Goal: Task Accomplishment & Management: Use online tool/utility

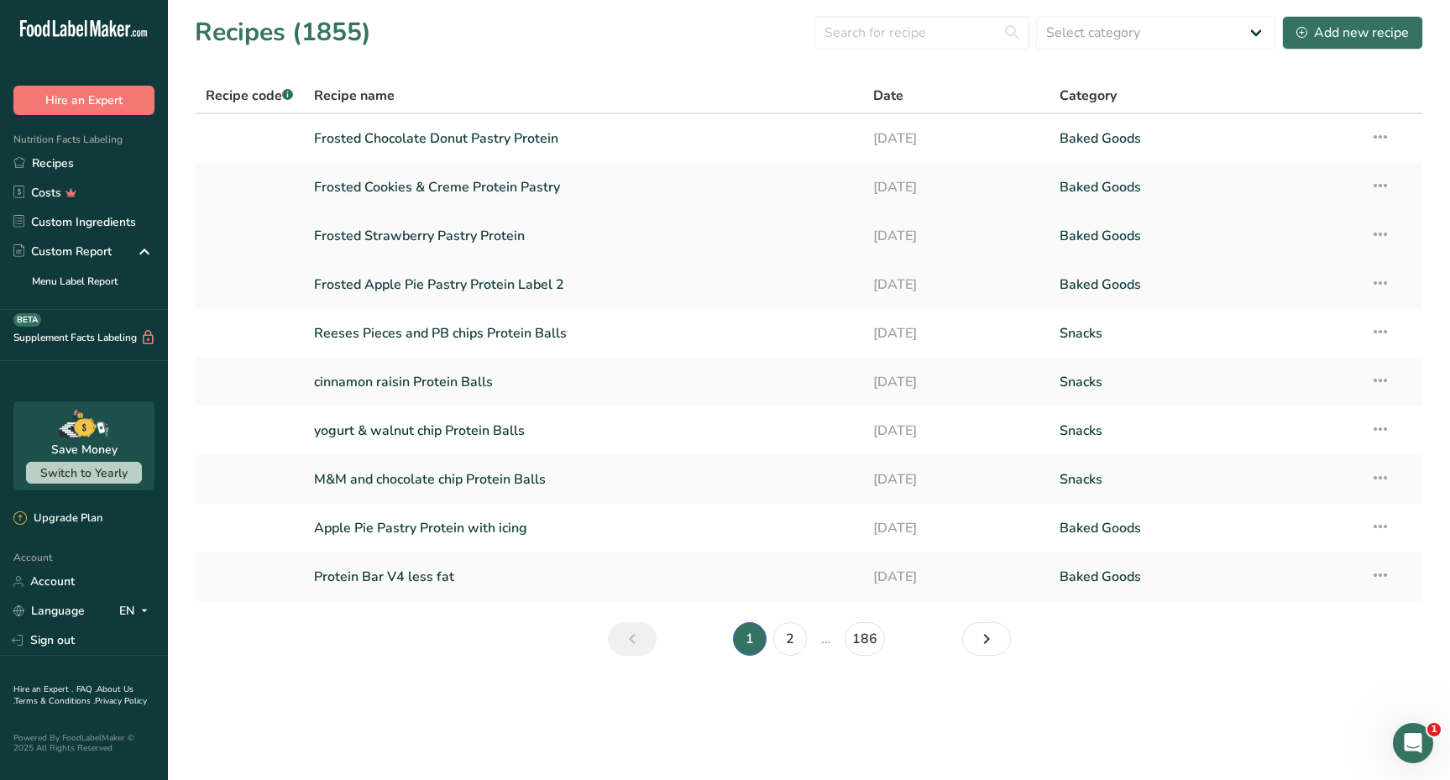
click at [442, 234] on link "Frosted Strawberry Pastry Protein" at bounding box center [583, 235] width 539 height 35
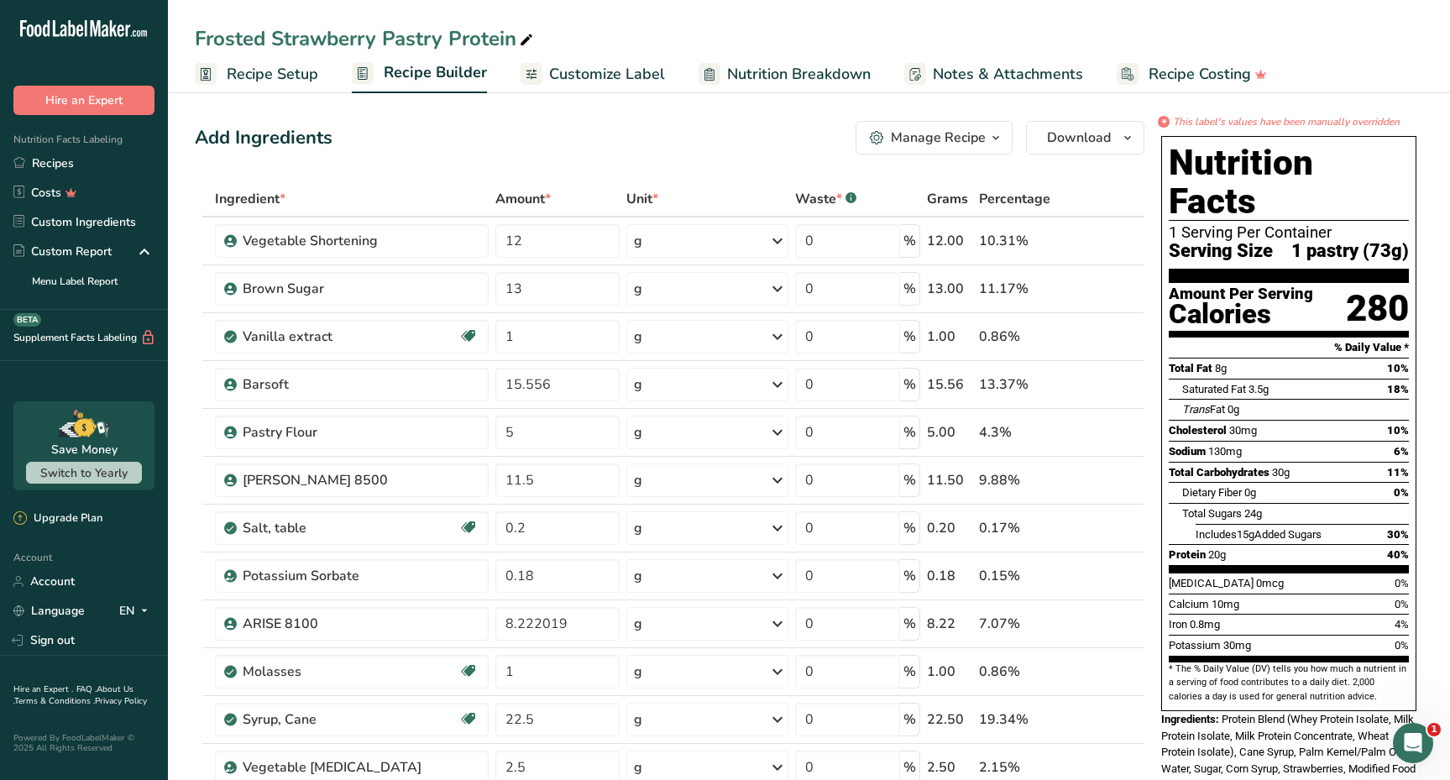
click at [977, 130] on div "Manage Recipe" at bounding box center [938, 138] width 95 height 20
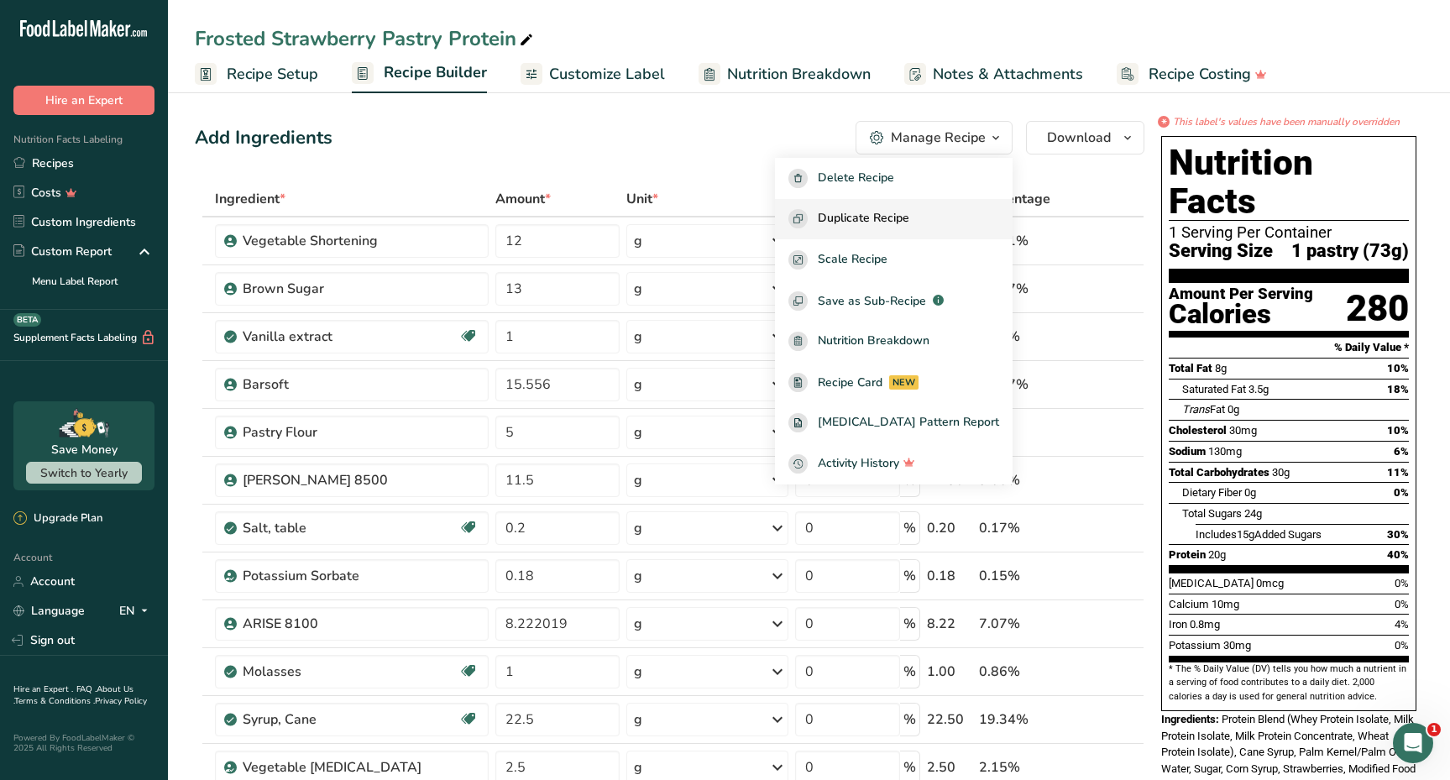
click at [909, 213] on span "Duplicate Recipe" at bounding box center [863, 218] width 91 height 19
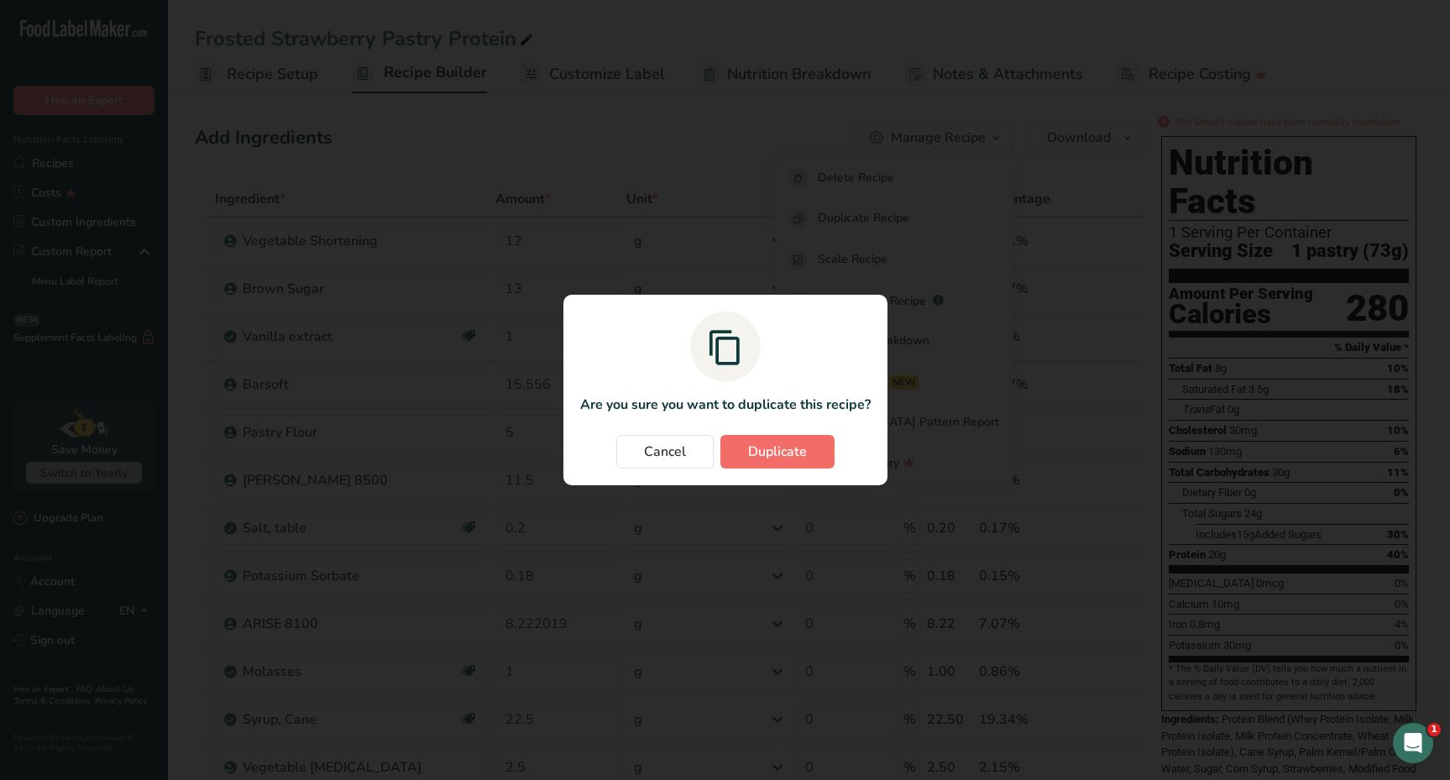
click at [788, 463] on button "Duplicate" at bounding box center [777, 452] width 114 height 34
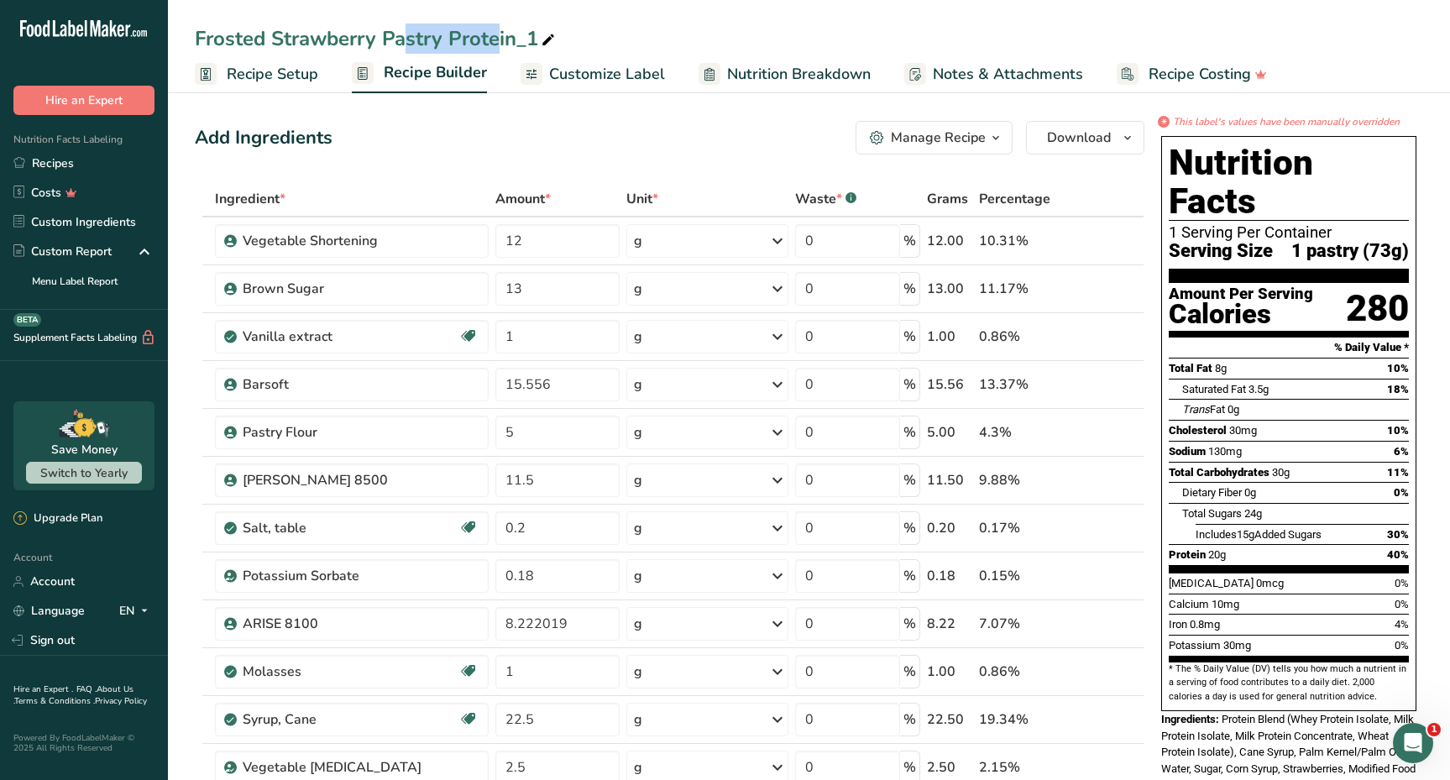
drag, startPoint x: 378, startPoint y: 39, endPoint x: 276, endPoint y: 39, distance: 101.6
click at [276, 39] on div "Frosted Strawberry Pastry Protein_1" at bounding box center [376, 39] width 363 height 30
drag, startPoint x: 376, startPoint y: 38, endPoint x: 270, endPoint y: 35, distance: 105.8
click at [270, 35] on input "Frosted Strawberry Pastry Protein_1" at bounding box center [809, 39] width 1228 height 30
drag, startPoint x: 504, startPoint y: 39, endPoint x: 529, endPoint y: 39, distance: 25.2
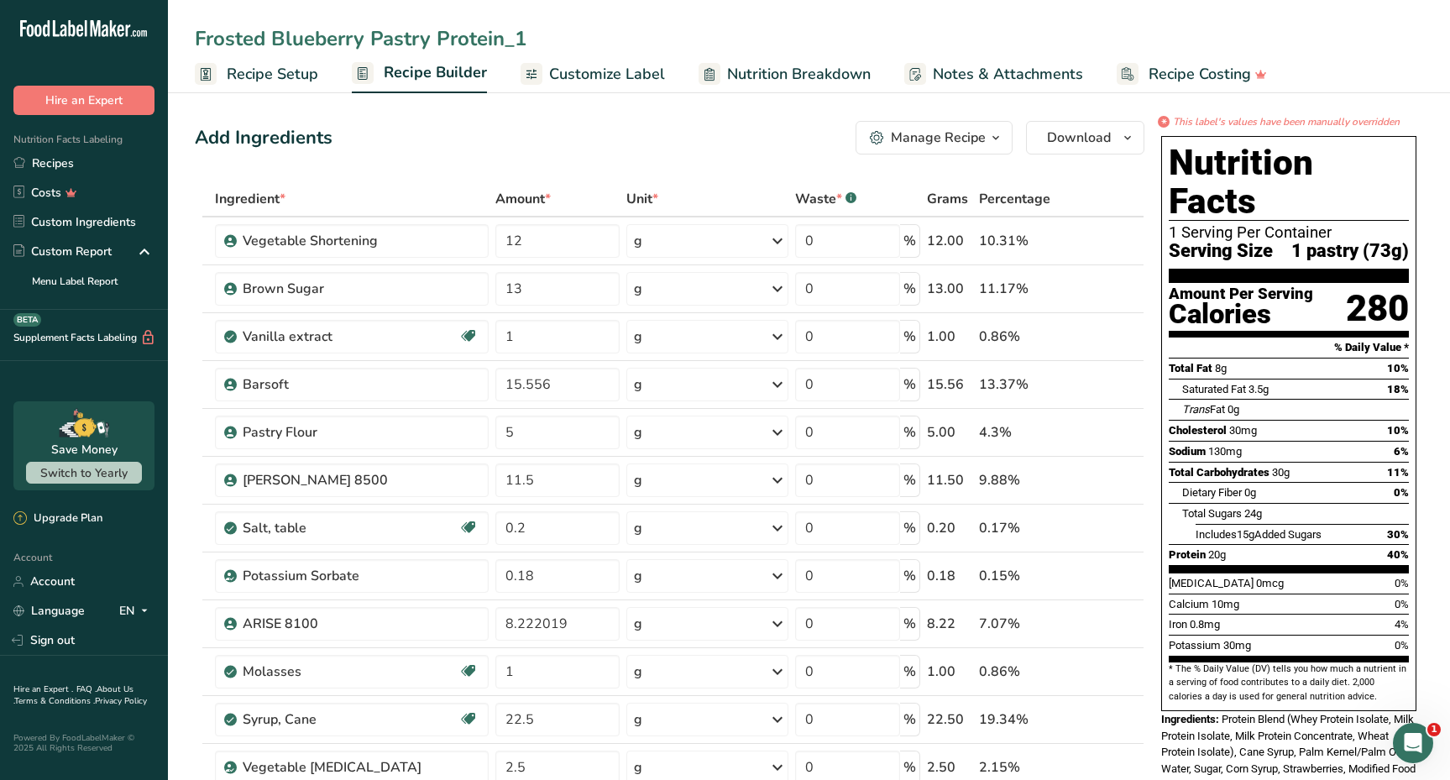
click at [529, 39] on input "Frosted Blueberry Pastry Protein_1" at bounding box center [809, 39] width 1228 height 30
type input "Frosted Blueberry Pastry Protein"
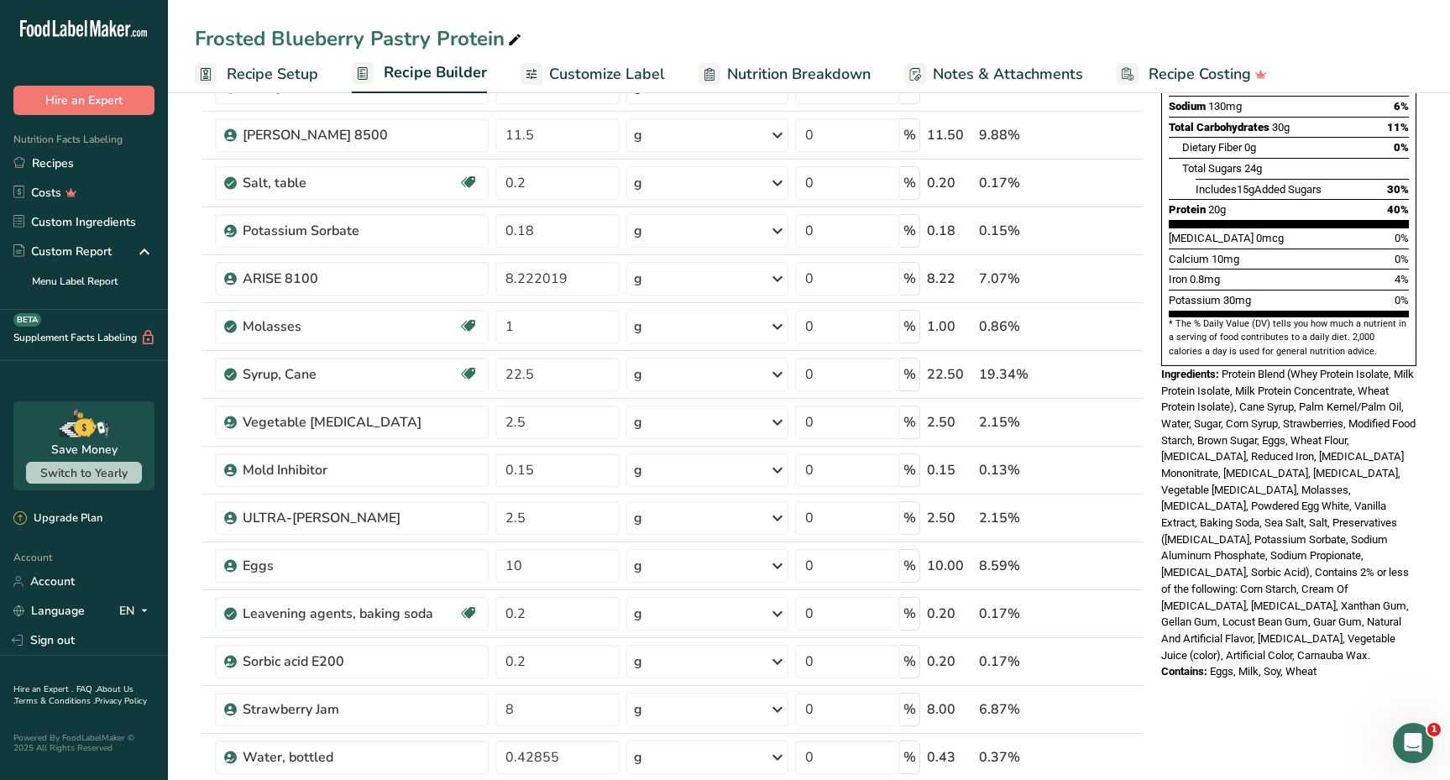
scroll to position [350, 0]
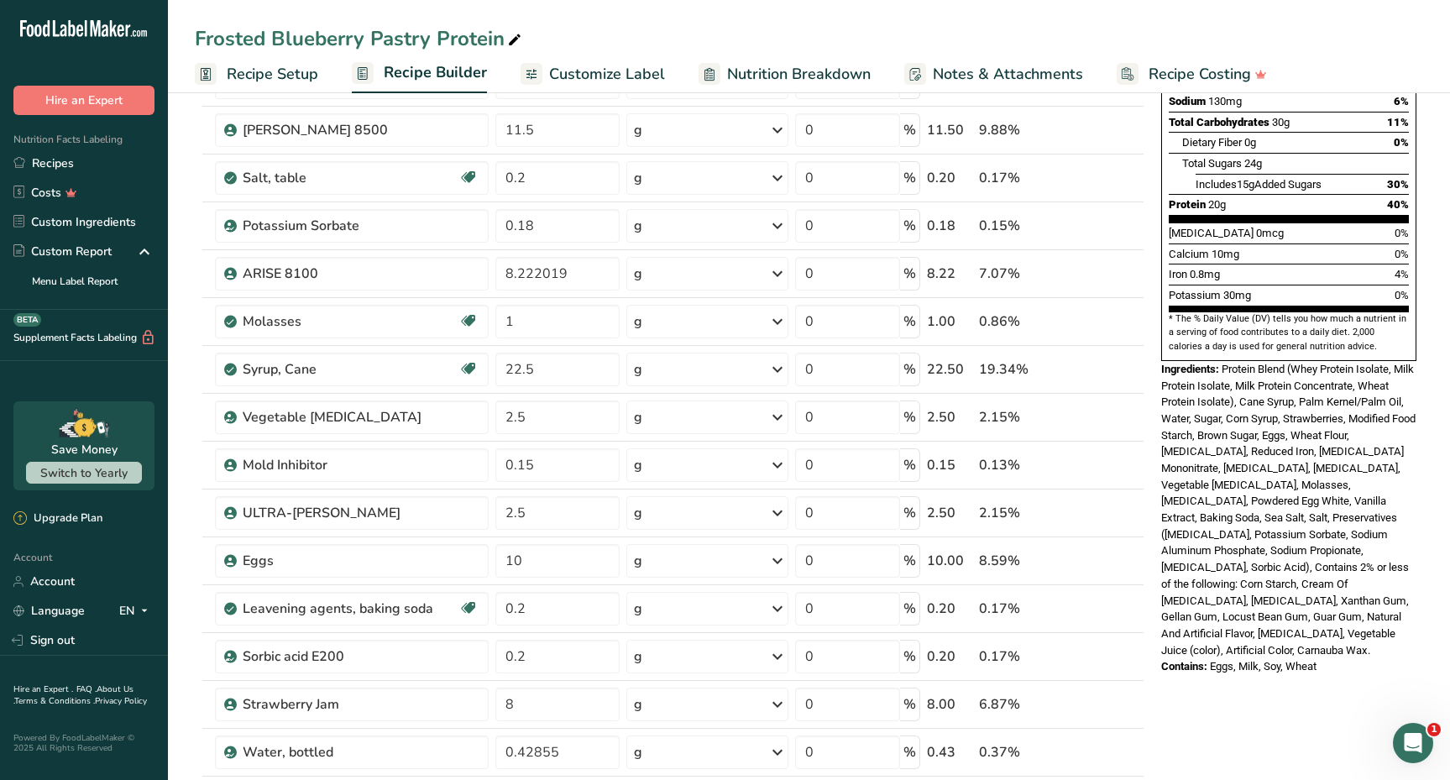
click at [828, 74] on span "Nutrition Breakdown" at bounding box center [799, 74] width 144 height 23
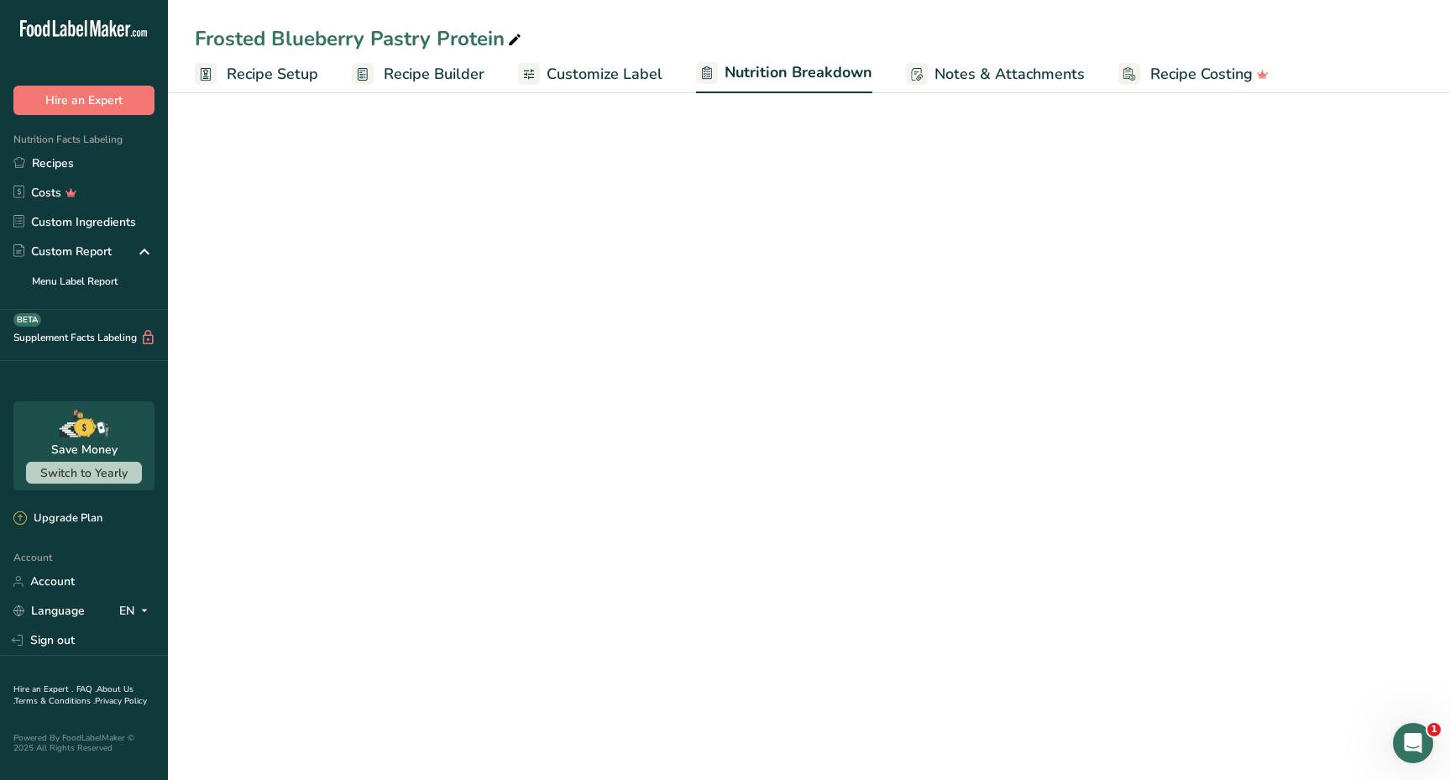
select select "Calories"
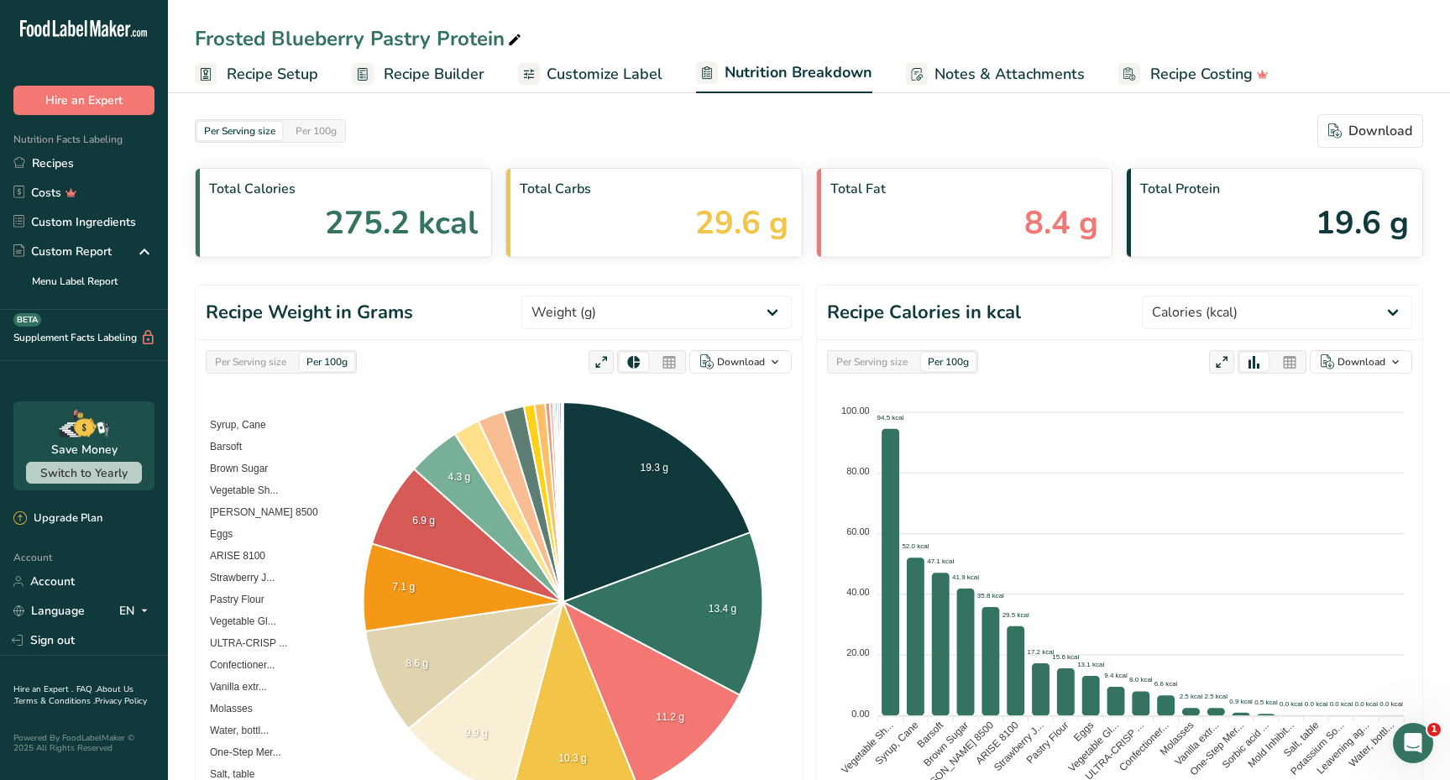
click at [640, 77] on span "Customize Label" at bounding box center [604, 74] width 116 height 23
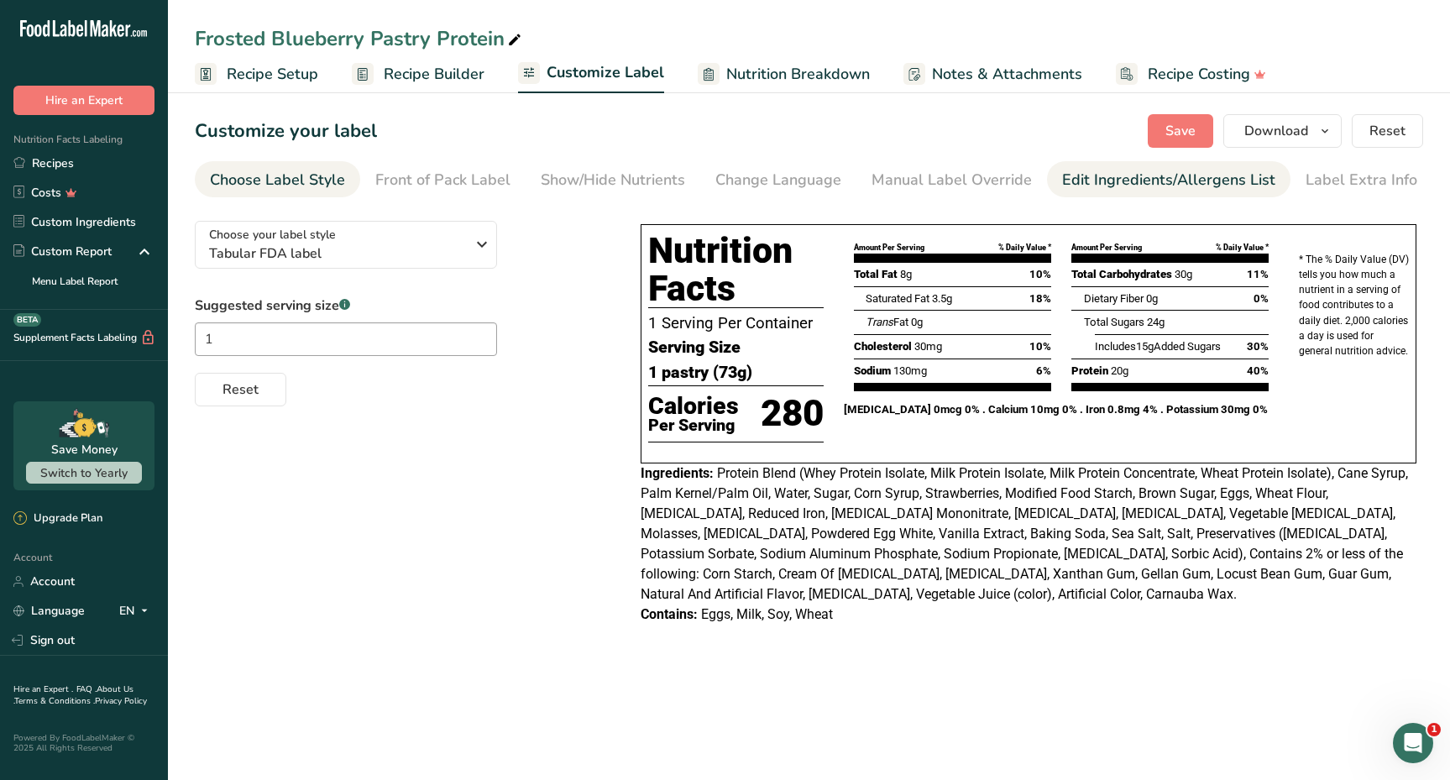
click at [1068, 175] on div "Edit Ingredients/Allergens List" at bounding box center [1168, 180] width 213 height 23
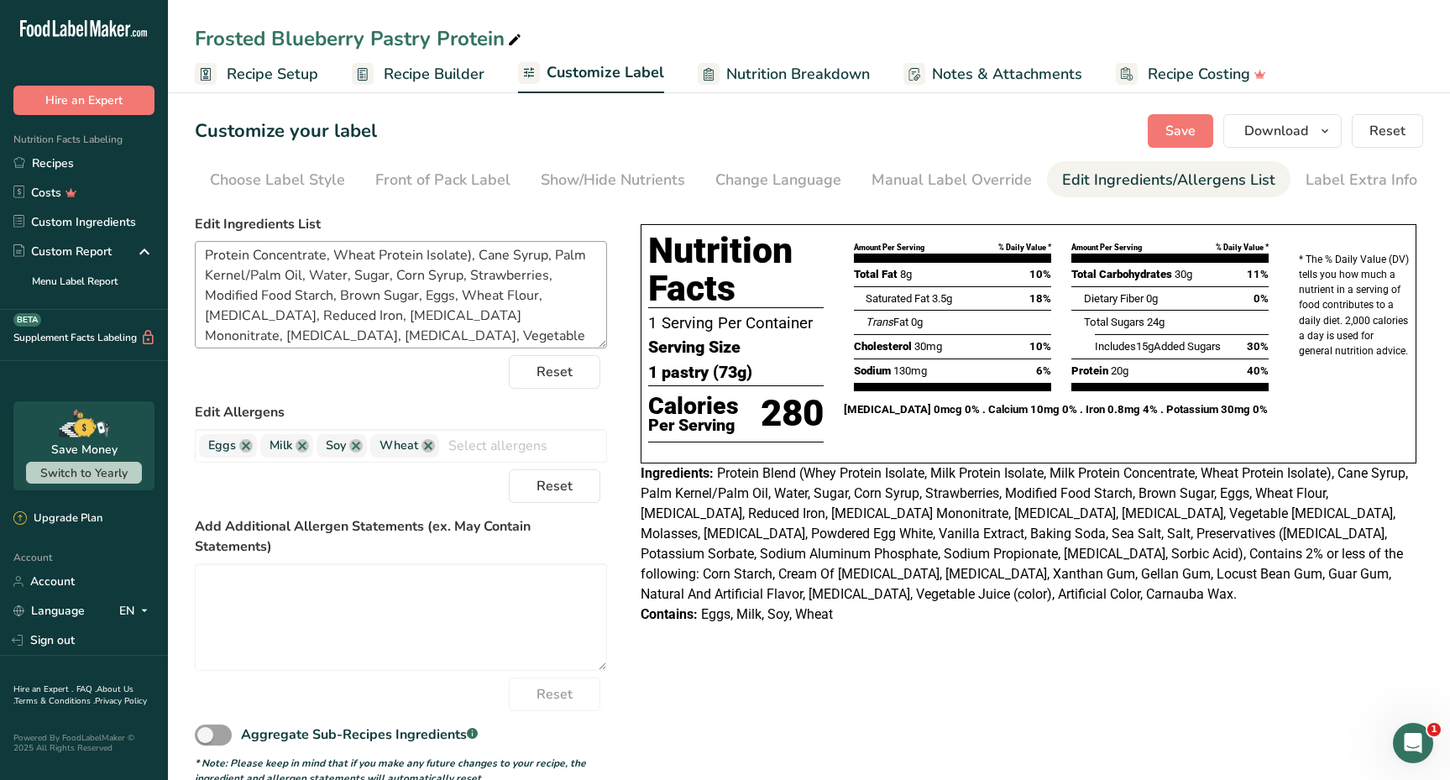
scroll to position [27, 0]
click at [504, 283] on textarea "Protein Blend (Whey Protein Isolate, Milk Protein Isolate, Milk Protein Concent…" at bounding box center [401, 294] width 412 height 107
click at [1191, 132] on span "Save" at bounding box center [1180, 131] width 30 height 20
drag, startPoint x: 364, startPoint y: 331, endPoint x: 290, endPoint y: 334, distance: 74.8
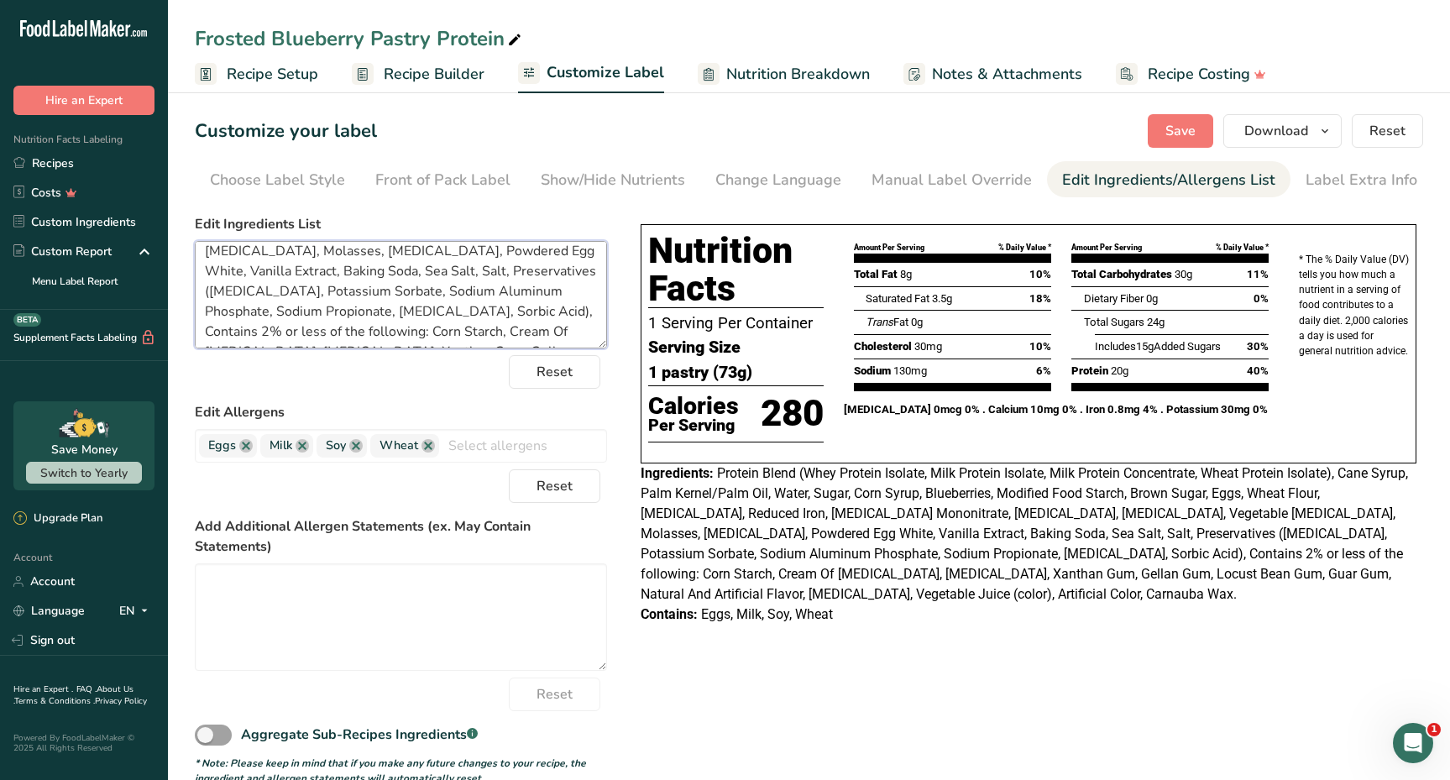
click at [290, 334] on textarea "Protein Blend (Whey Protein Isolate, Milk Protein Isolate, Milk Protein Concent…" at bounding box center [401, 294] width 412 height 107
drag, startPoint x: 538, startPoint y: 308, endPoint x: 511, endPoint y: 308, distance: 26.9
click at [511, 308] on textarea "Protein Blend (Whey Protein Isolate, Milk Protein Isolate, Milk Protein Concent…" at bounding box center [401, 294] width 412 height 107
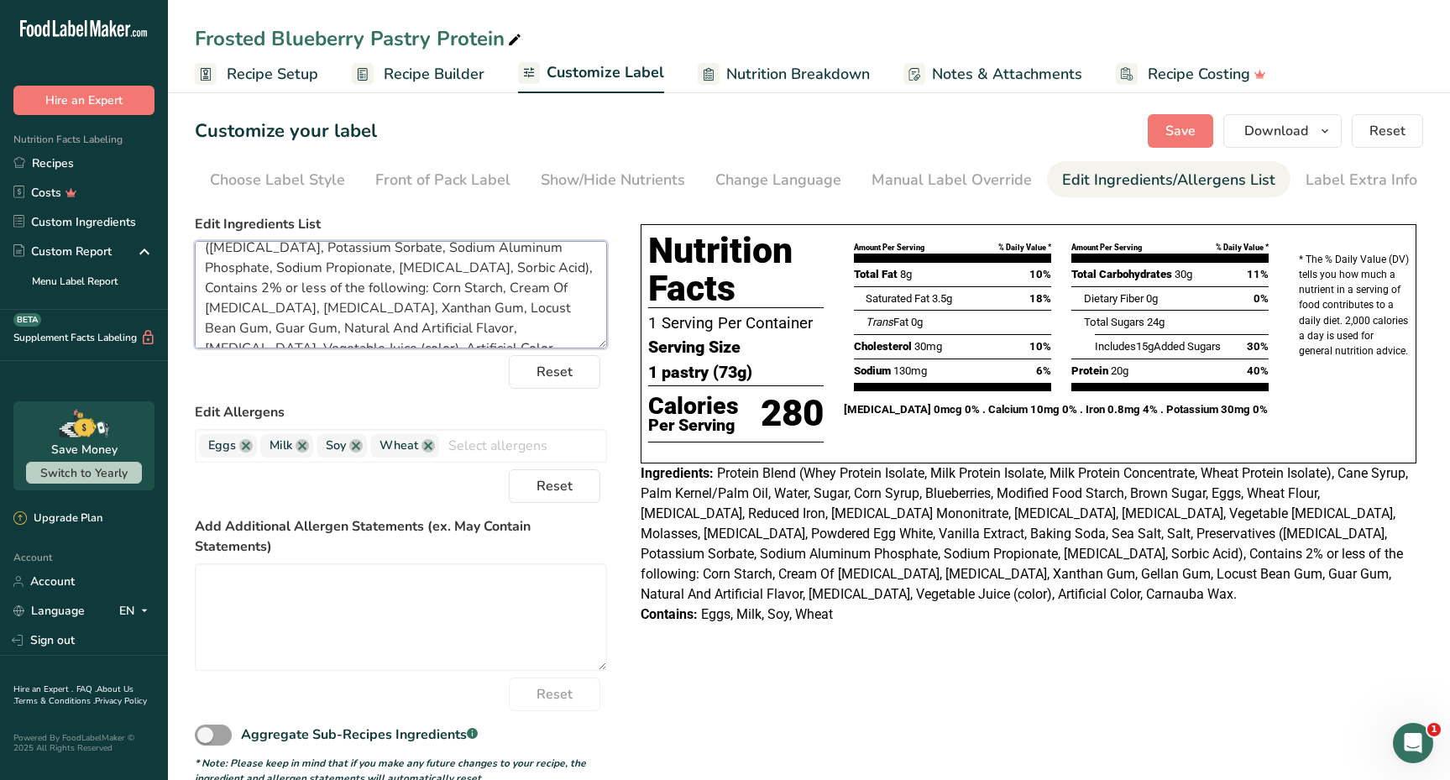
drag, startPoint x: 536, startPoint y: 309, endPoint x: 395, endPoint y: 306, distance: 141.0
click at [395, 306] on textarea "Protein Blend (Whey Protein Isolate, Milk Protein Isolate, Milk Protein Concent…" at bounding box center [401, 294] width 412 height 107
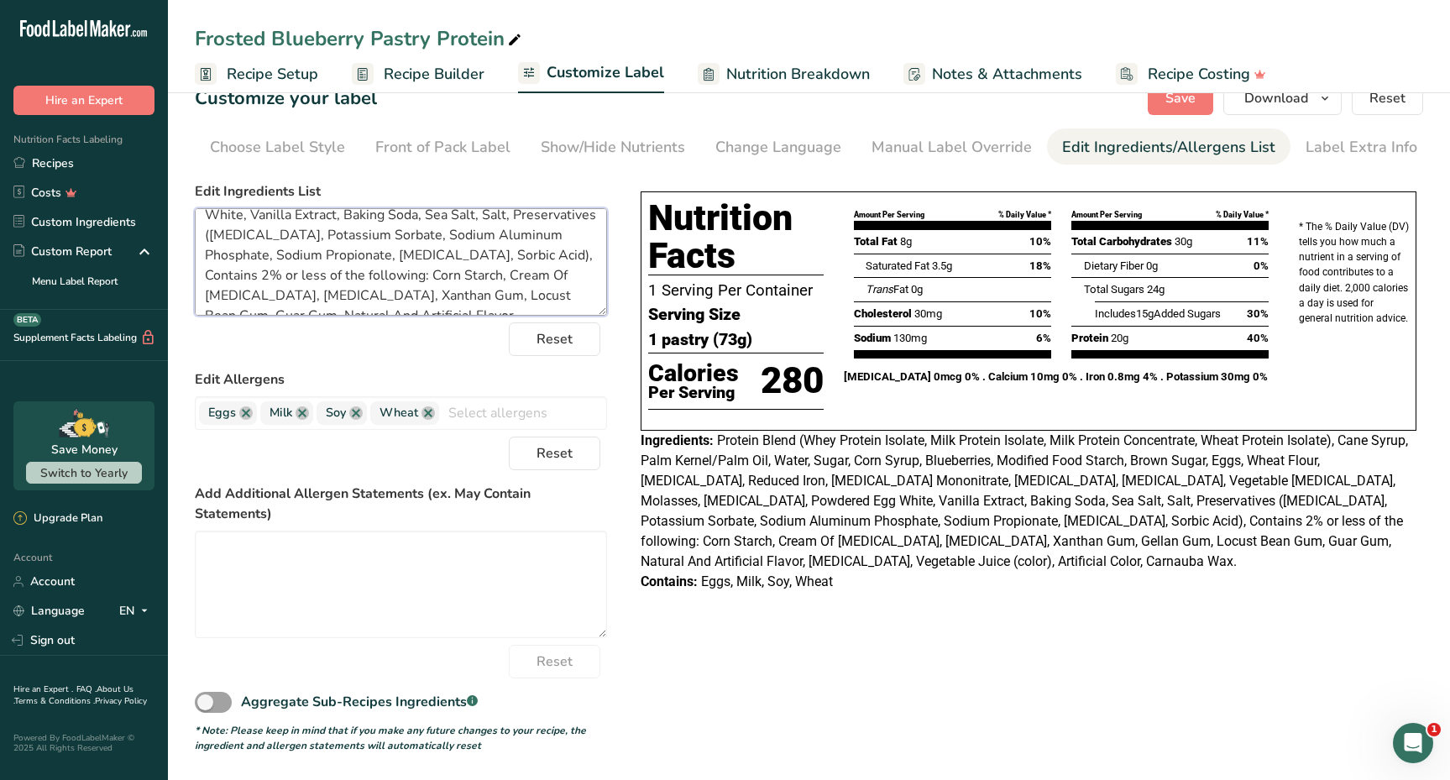
scroll to position [32, 0]
drag, startPoint x: 396, startPoint y: 298, endPoint x: 305, endPoint y: 303, distance: 91.6
click at [305, 303] on textarea "Protein Blend (Whey Protein Isolate, Milk Protein Isolate, Milk Protein Concent…" at bounding box center [401, 262] width 412 height 107
click at [384, 286] on textarea "Protein Blend (Whey Protein Isolate, Milk Protein Isolate, Milk Protein Concent…" at bounding box center [401, 262] width 412 height 107
click at [203, 274] on textarea "Protein Blend (Whey Protein Isolate, Milk Protein Isolate, Milk Protein Concent…" at bounding box center [401, 262] width 412 height 107
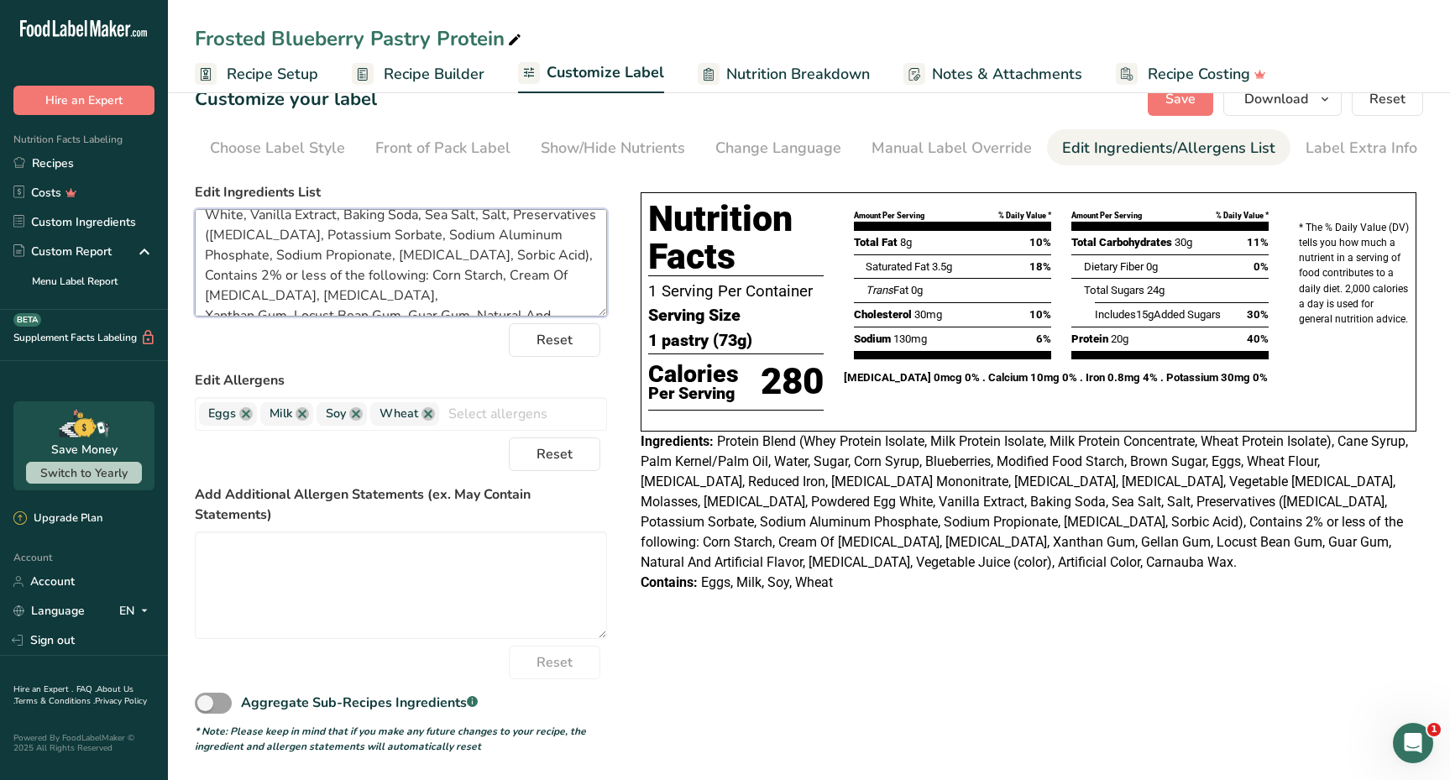
scroll to position [154, 0]
click at [202, 274] on textarea "Protein Blend (Whey Protein Isolate, Milk Protein Isolate, Milk Protein Concent…" at bounding box center [401, 262] width 412 height 107
paste textarea "Cellulose Gel, and Cellulose Gum"
click at [314, 277] on textarea "Protein Blend (Whey Protein Isolate, Milk Protein Isolate, Milk Protein Concent…" at bounding box center [401, 262] width 412 height 107
click at [201, 298] on textarea "Protein Blend (Whey Protein Isolate, Milk Protein Isolate, Milk Protein Concent…" at bounding box center [401, 262] width 412 height 107
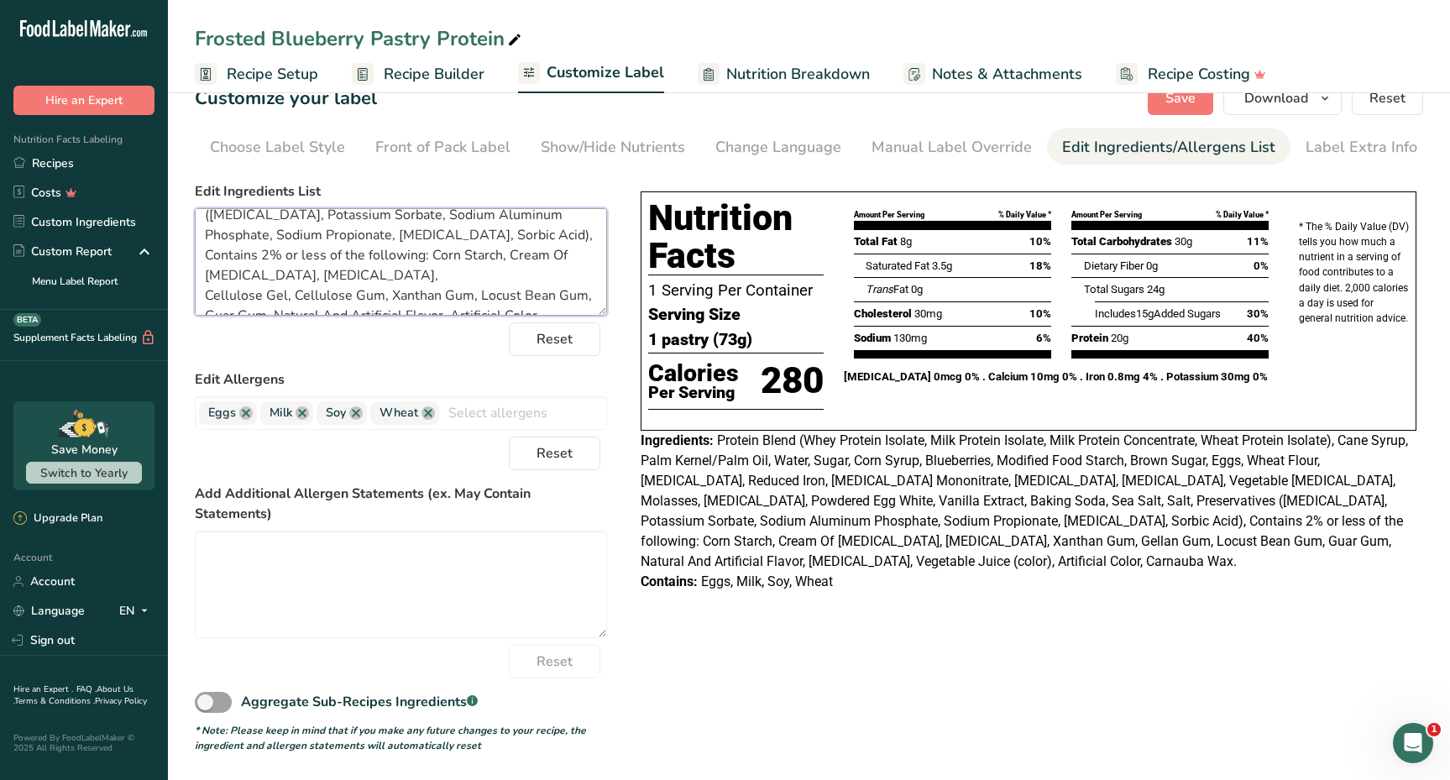
scroll to position [32, 0]
type textarea "Protein Blend (Whey Protein Isolate, Milk Protein Isolate, Milk Protein Concent…"
click at [1199, 91] on link "Recipe Costing" at bounding box center [1190, 74] width 150 height 38
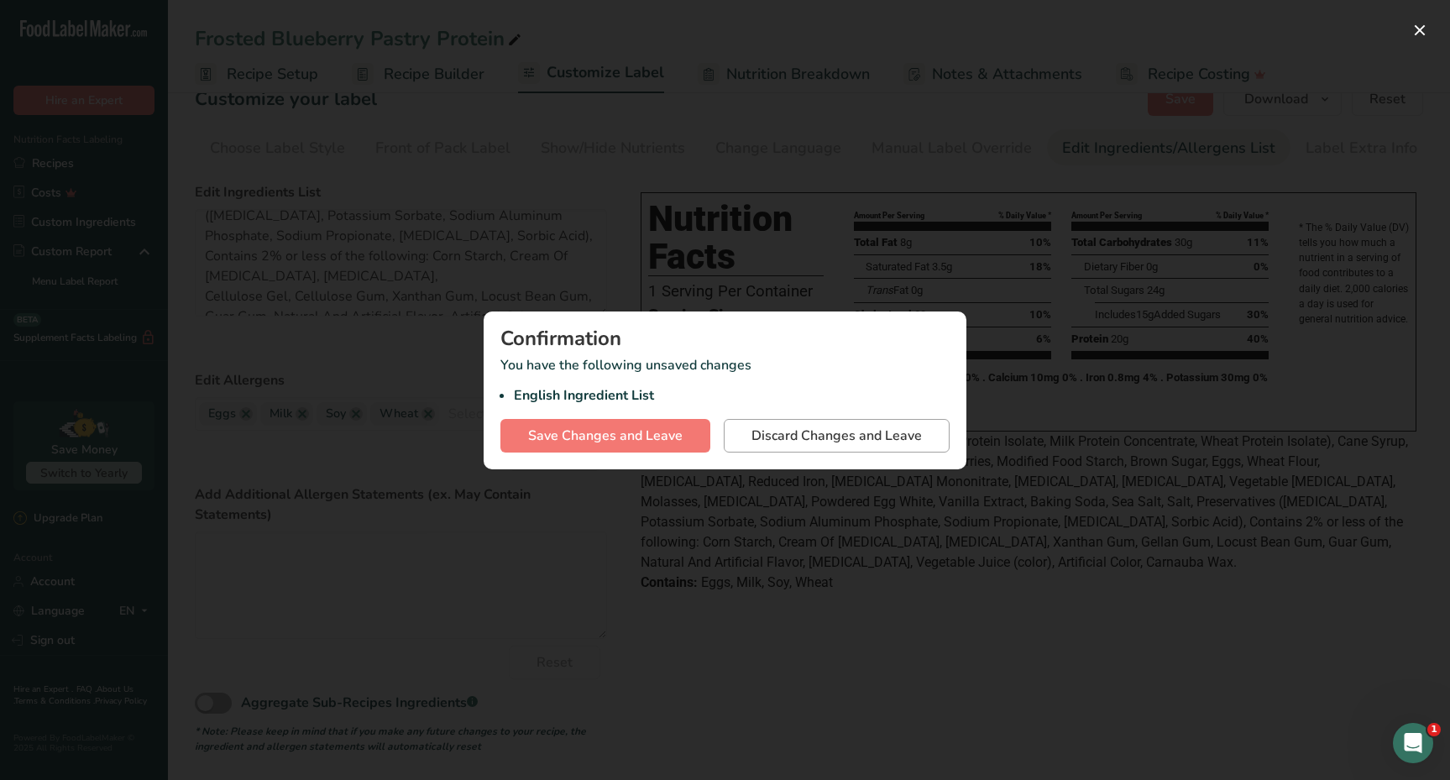
click at [748, 426] on button "Discard Changes and Leave" at bounding box center [837, 436] width 226 height 34
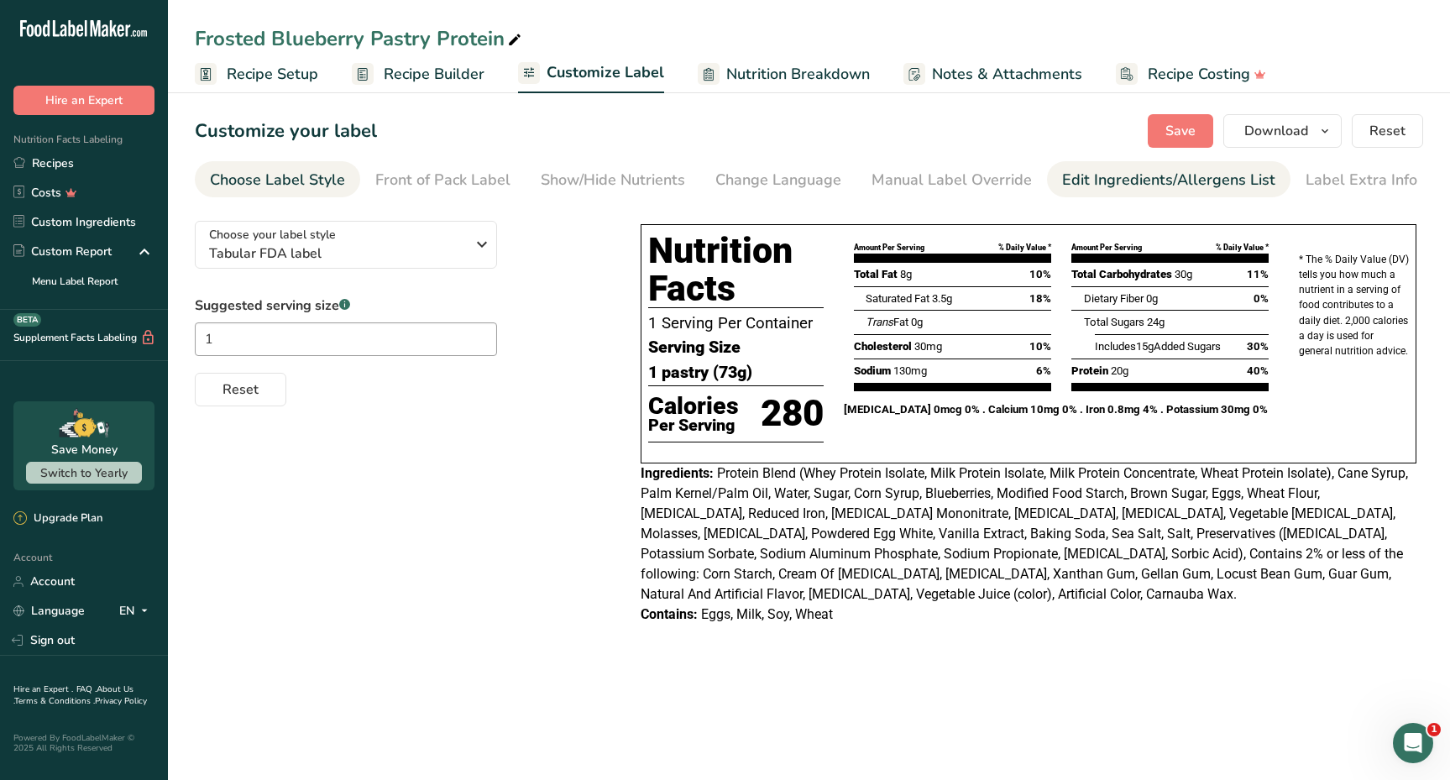
click at [1074, 178] on div "Edit Ingredients/Allergens List" at bounding box center [1168, 180] width 213 height 23
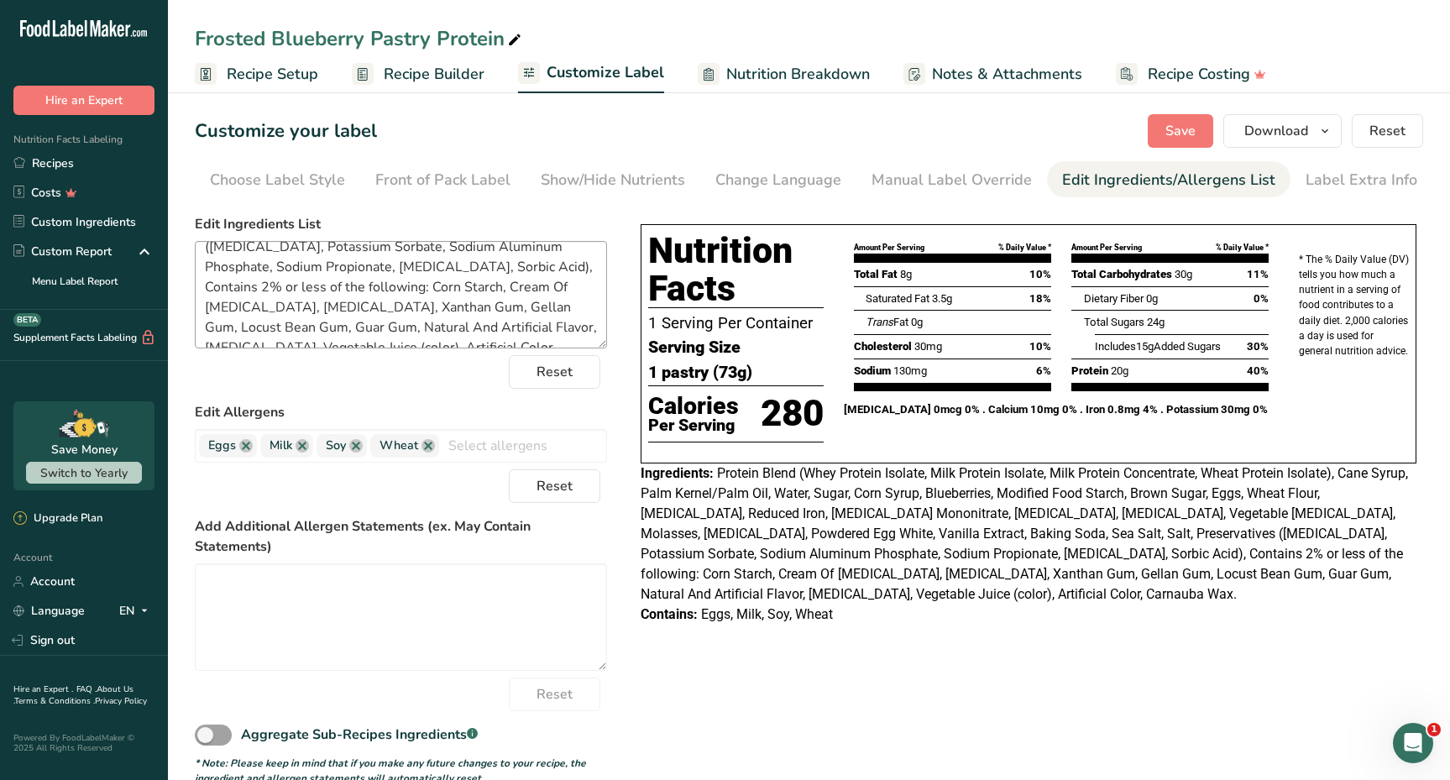
scroll to position [175, 0]
drag, startPoint x: 243, startPoint y: 329, endPoint x: 473, endPoint y: 312, distance: 230.6
click at [473, 312] on textarea "Protein Blend (Whey Protein Isolate, Milk Protein Isolate, Milk Protein Concent…" at bounding box center [401, 294] width 412 height 107
click at [1175, 152] on section "Customize your label Save Download Choose what to show on your downloaded label…" at bounding box center [809, 449] width 1282 height 725
click at [1172, 133] on span "Save" at bounding box center [1180, 131] width 30 height 20
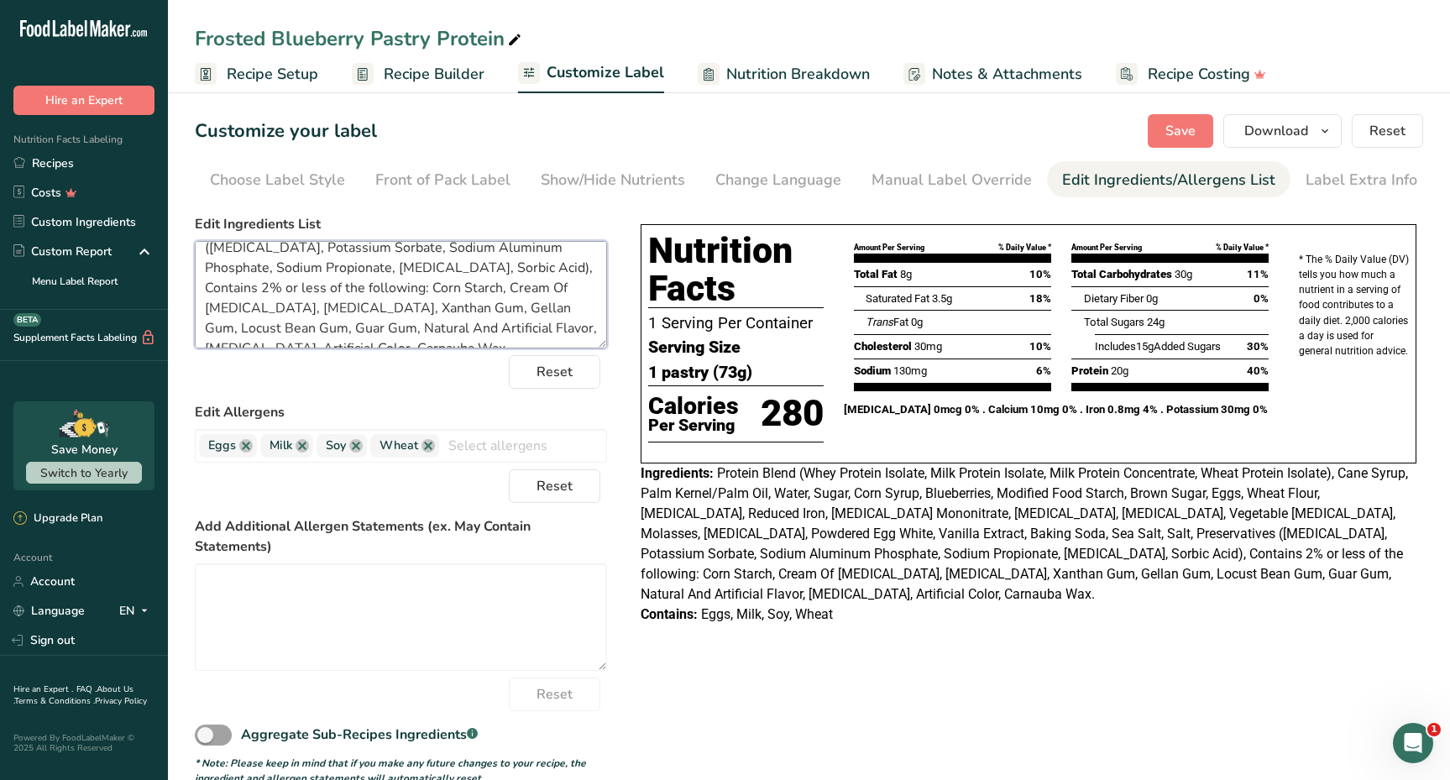
click at [203, 286] on textarea "Protein Blend (Whey Protein Isolate, Milk Protein Isolate, Milk Protein Concent…" at bounding box center [401, 294] width 412 height 107
click at [204, 291] on textarea "Protein Blend (Whey Protein Isolate, Milk Protein Isolate, Milk Protein Concent…" at bounding box center [401, 294] width 412 height 107
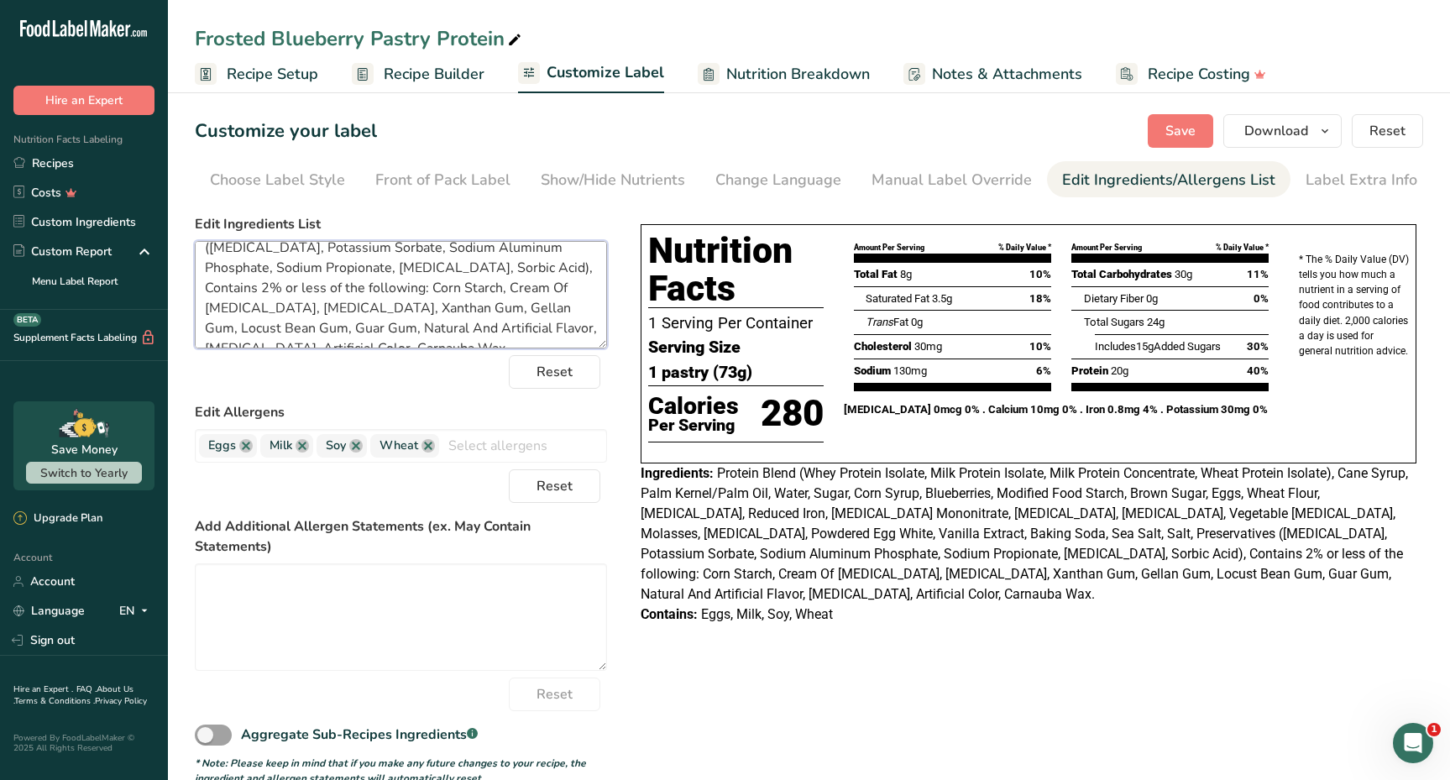
click at [591, 277] on textarea "Protein Blend (Whey Protein Isolate, Milk Protein Isolate, Milk Protein Concent…" at bounding box center [401, 294] width 412 height 107
click at [603, 276] on textarea "Protein Blend (Whey Protein Isolate, Milk Protein Isolate, Milk Protein Concent…" at bounding box center [401, 294] width 412 height 107
paste textarea "Cellulose Gel, and Cellulose Gum"
click at [349, 287] on textarea "Protein Blend (Whey Protein Isolate, Milk Protein Isolate, Milk Protein Concent…" at bounding box center [401, 294] width 412 height 107
click at [207, 307] on textarea "Protein Blend (Whey Protein Isolate, Milk Protein Isolate, Milk Protein Concent…" at bounding box center [401, 294] width 412 height 107
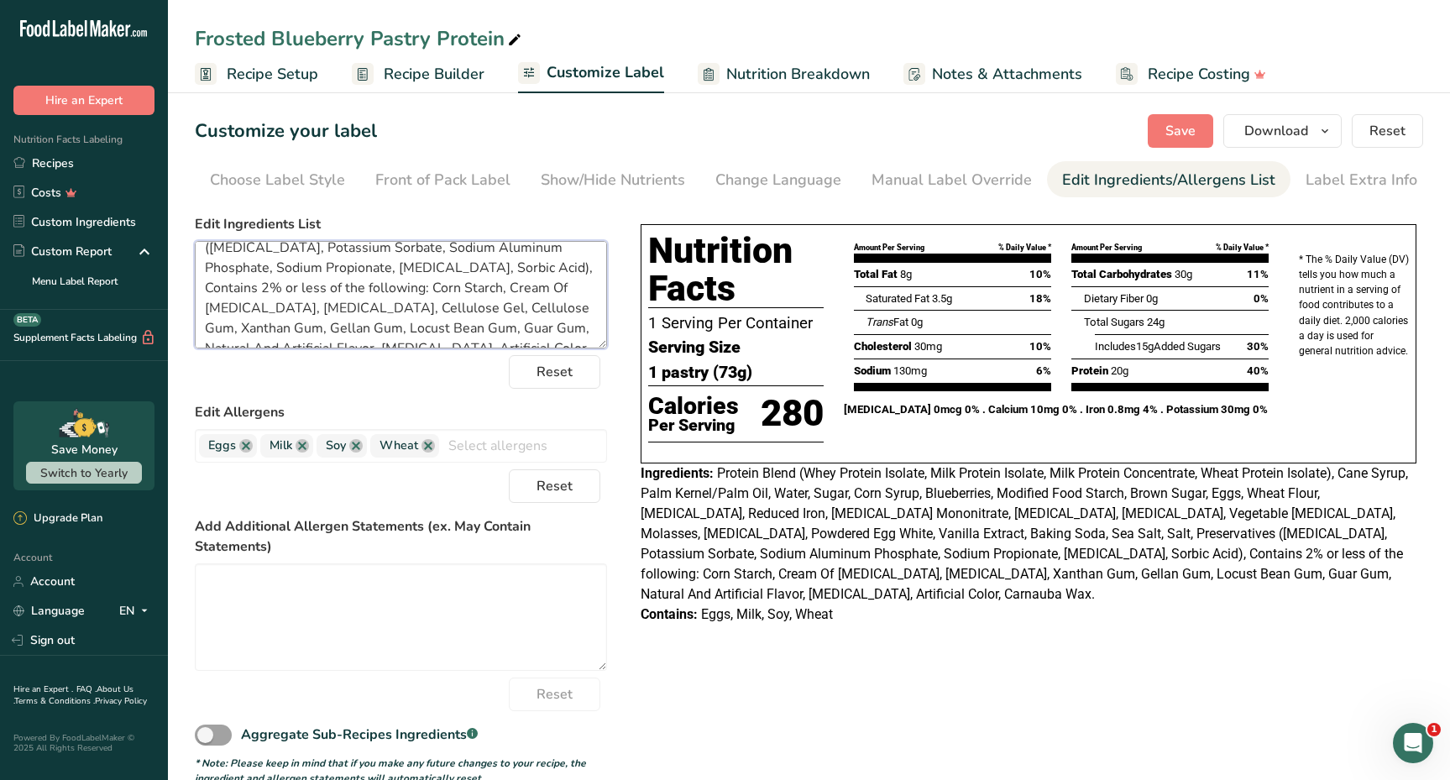
drag, startPoint x: 478, startPoint y: 290, endPoint x: 546, endPoint y: 293, distance: 68.9
click at [546, 293] on textarea "Protein Blend (Whey Protein Isolate, Milk Protein Isolate, Milk Protein Concent…" at bounding box center [401, 294] width 412 height 107
type textarea "Protein Blend (Whey Protein Isolate, Milk Protein Isolate, Milk Protein Concent…"
click at [1156, 136] on button "Save" at bounding box center [1179, 131] width 65 height 34
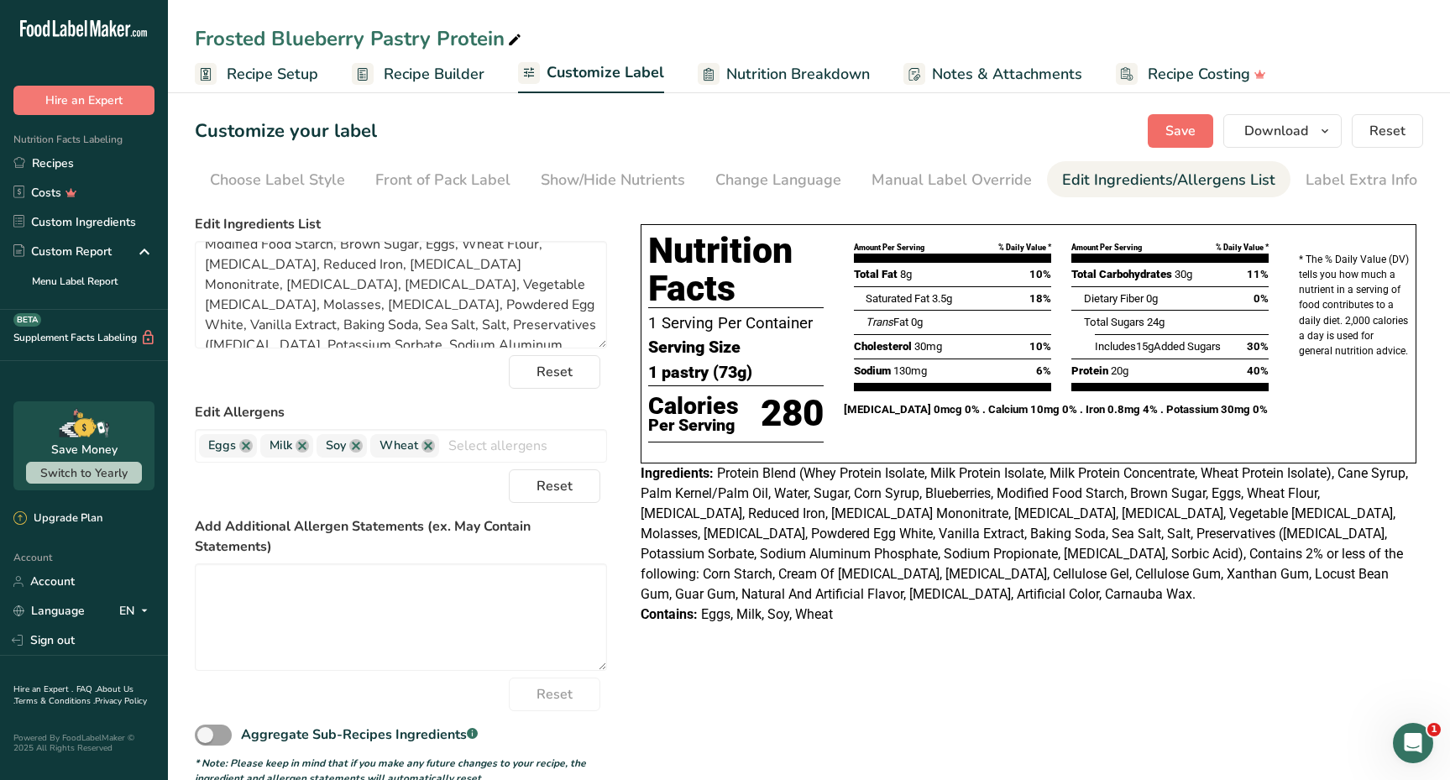
click at [1193, 138] on span "Save" at bounding box center [1180, 131] width 30 height 20
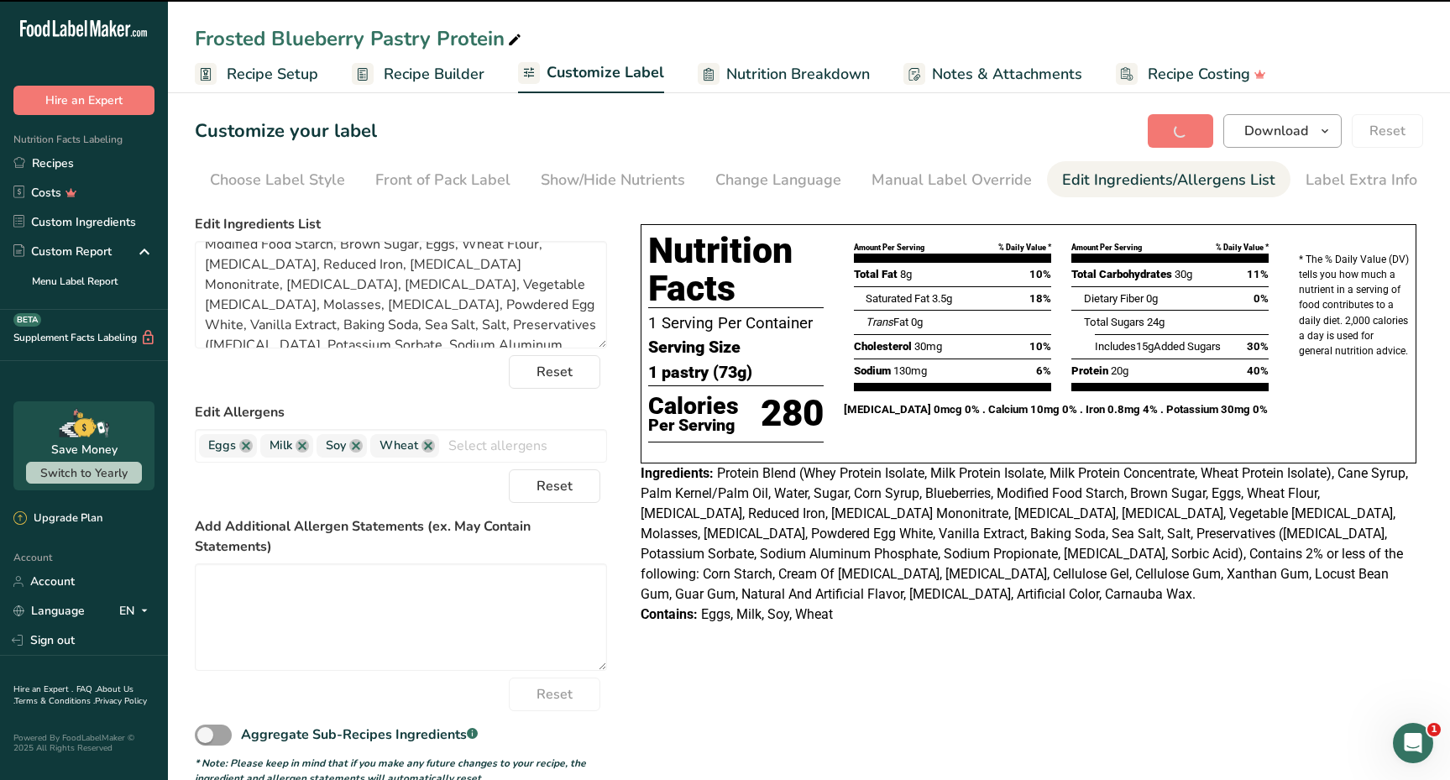
click at [1294, 135] on span "Download" at bounding box center [1276, 131] width 64 height 20
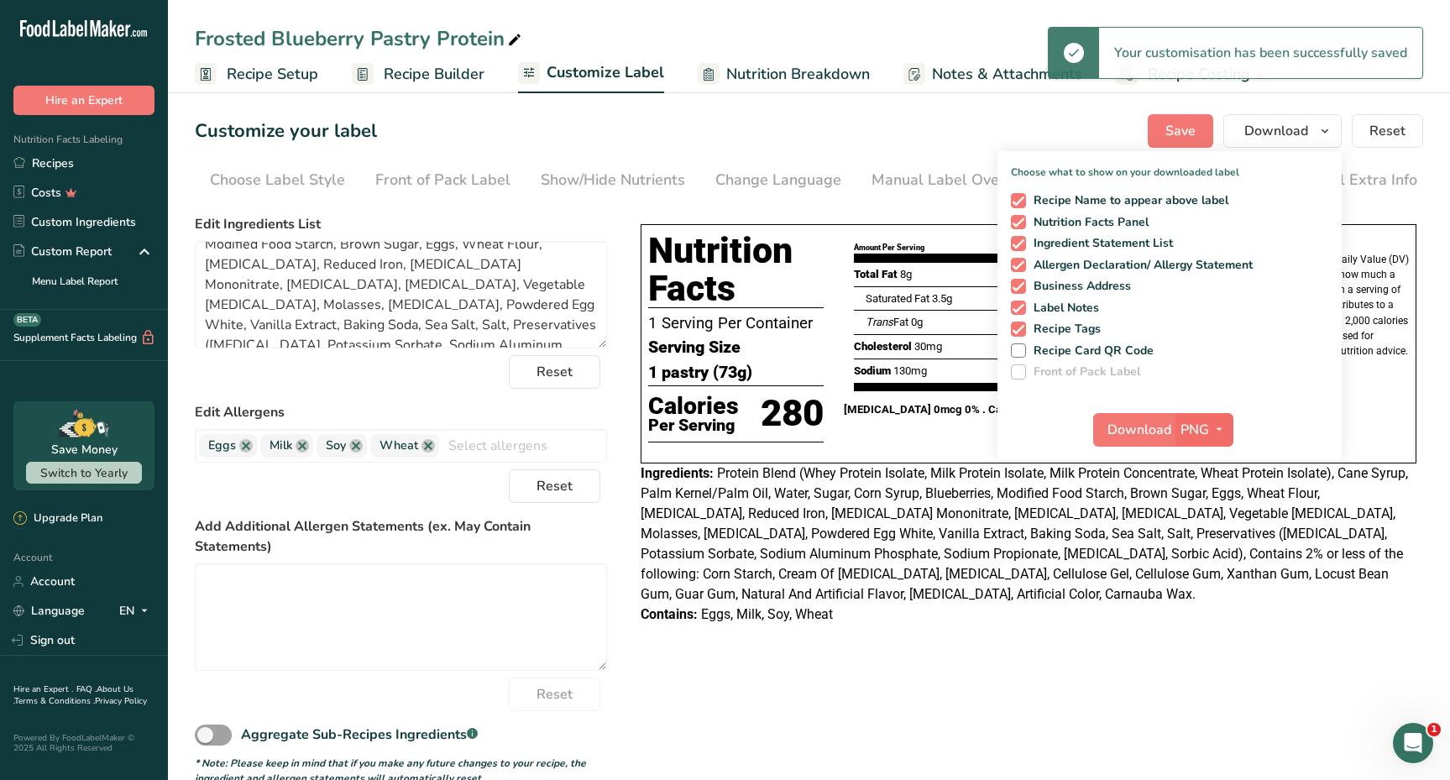
click at [1203, 421] on span "PNG" at bounding box center [1194, 430] width 29 height 20
click at [1203, 542] on link "PDF" at bounding box center [1206, 547] width 54 height 28
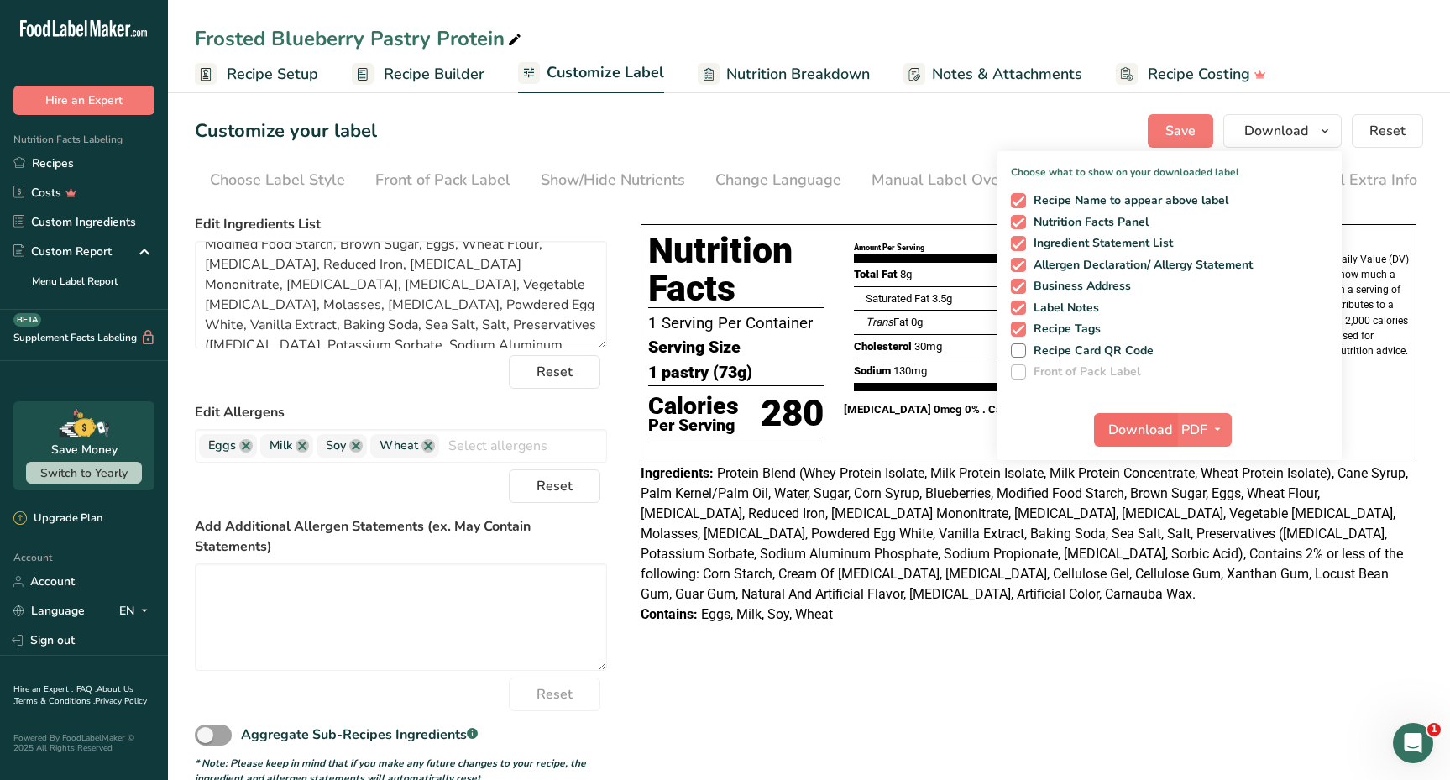
click at [1128, 428] on span "Download" at bounding box center [1140, 430] width 64 height 20
click at [875, 45] on div "Frosted Blueberry Pastry Protein" at bounding box center [809, 39] width 1282 height 30
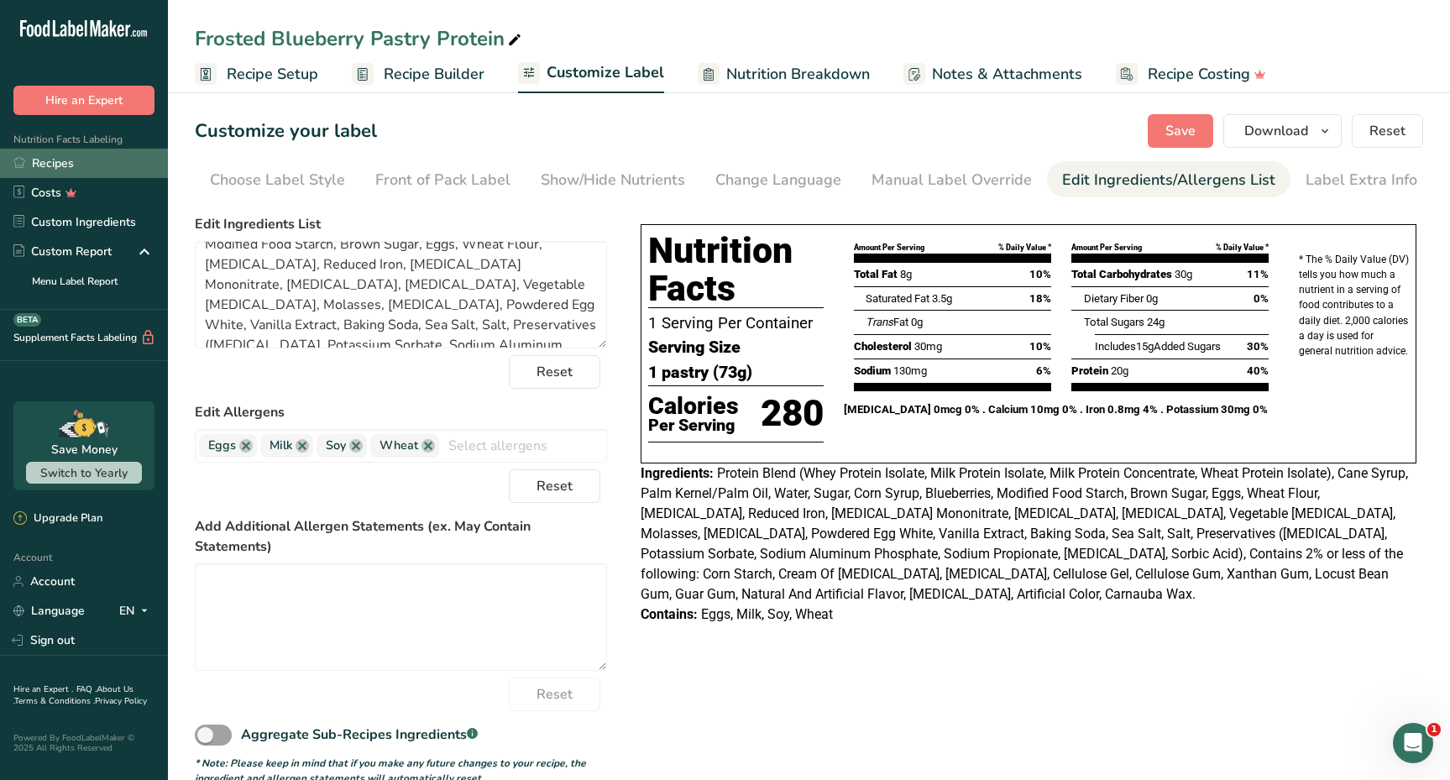
click at [45, 165] on link "Recipes" at bounding box center [84, 163] width 168 height 29
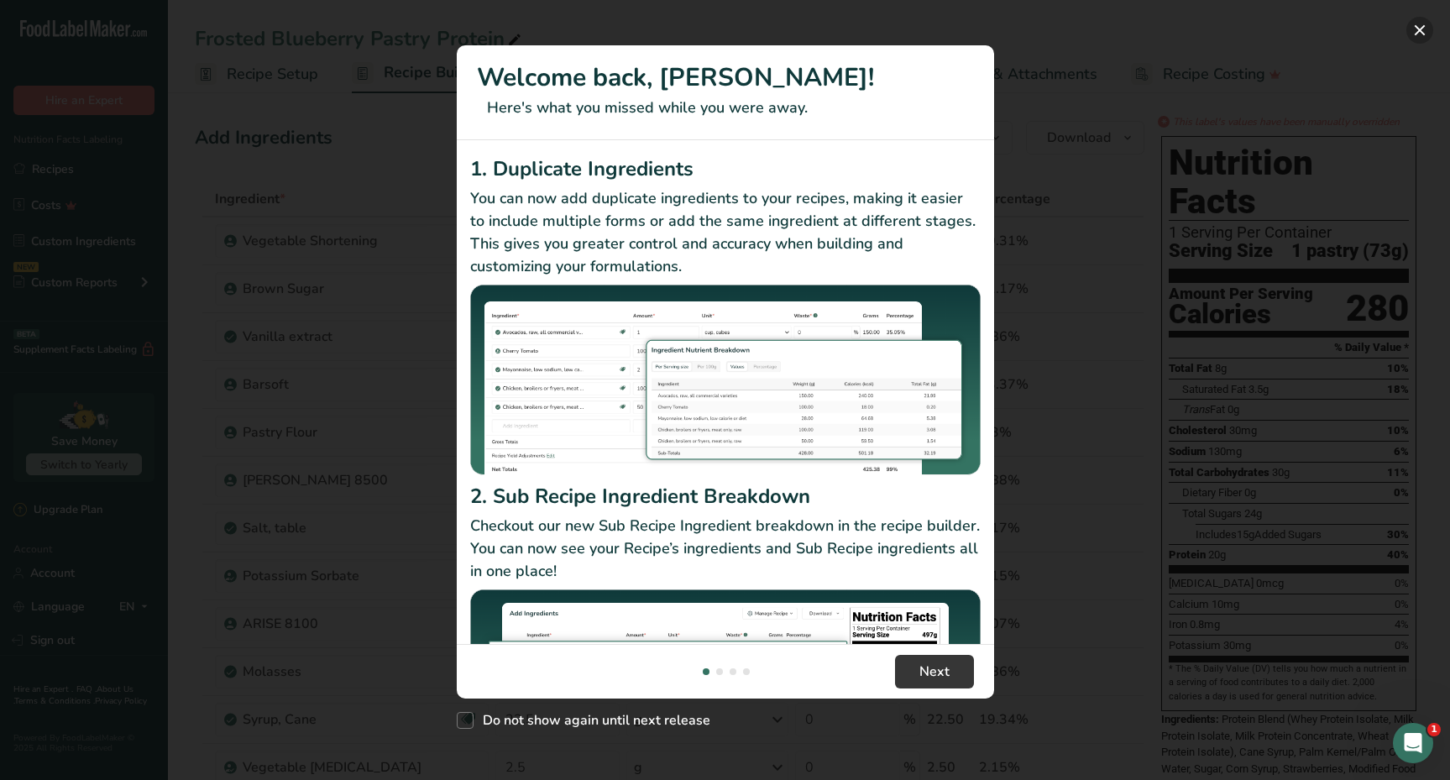
click at [1425, 18] on button "New Features" at bounding box center [1419, 30] width 27 height 27
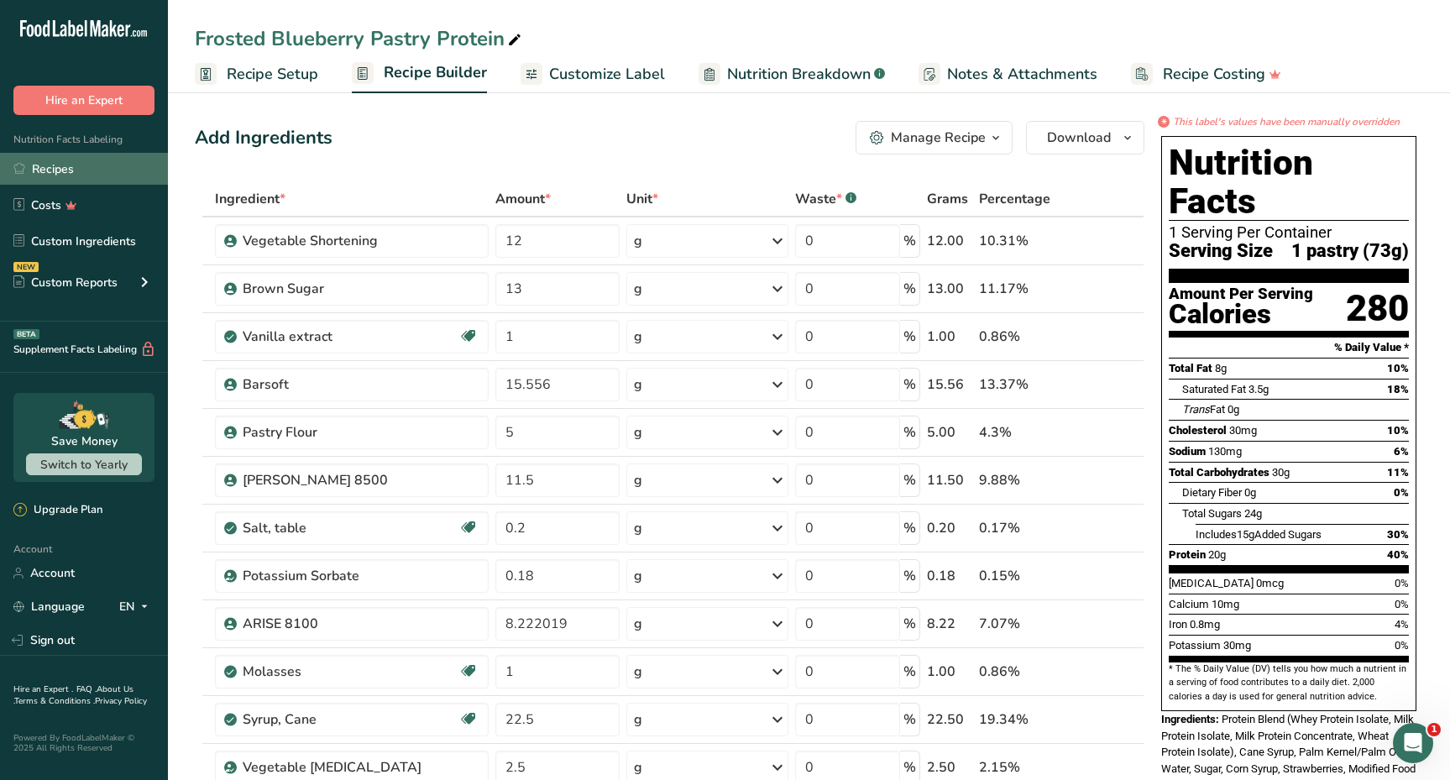
click at [58, 169] on link "Recipes" at bounding box center [84, 169] width 168 height 32
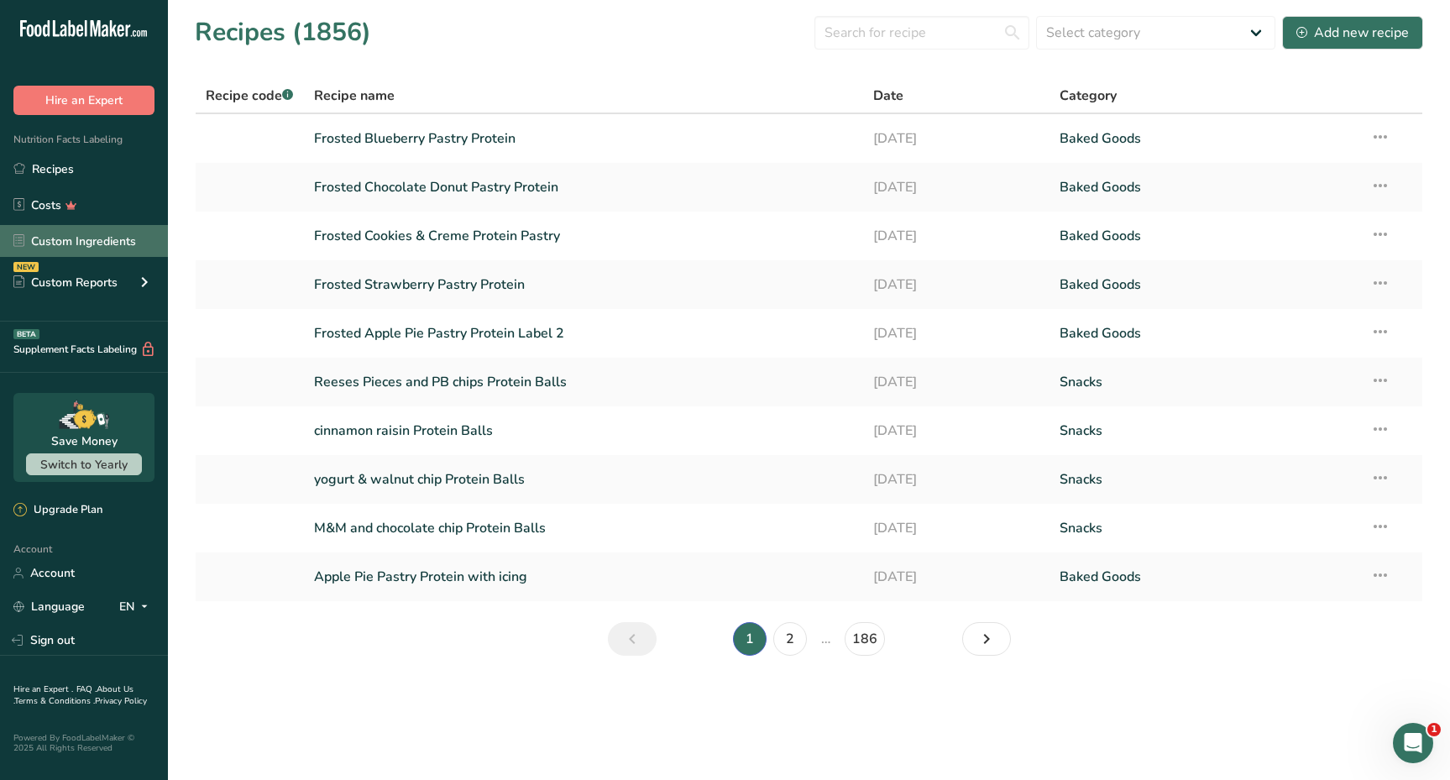
click at [126, 238] on link "Custom Ingredients" at bounding box center [84, 241] width 168 height 32
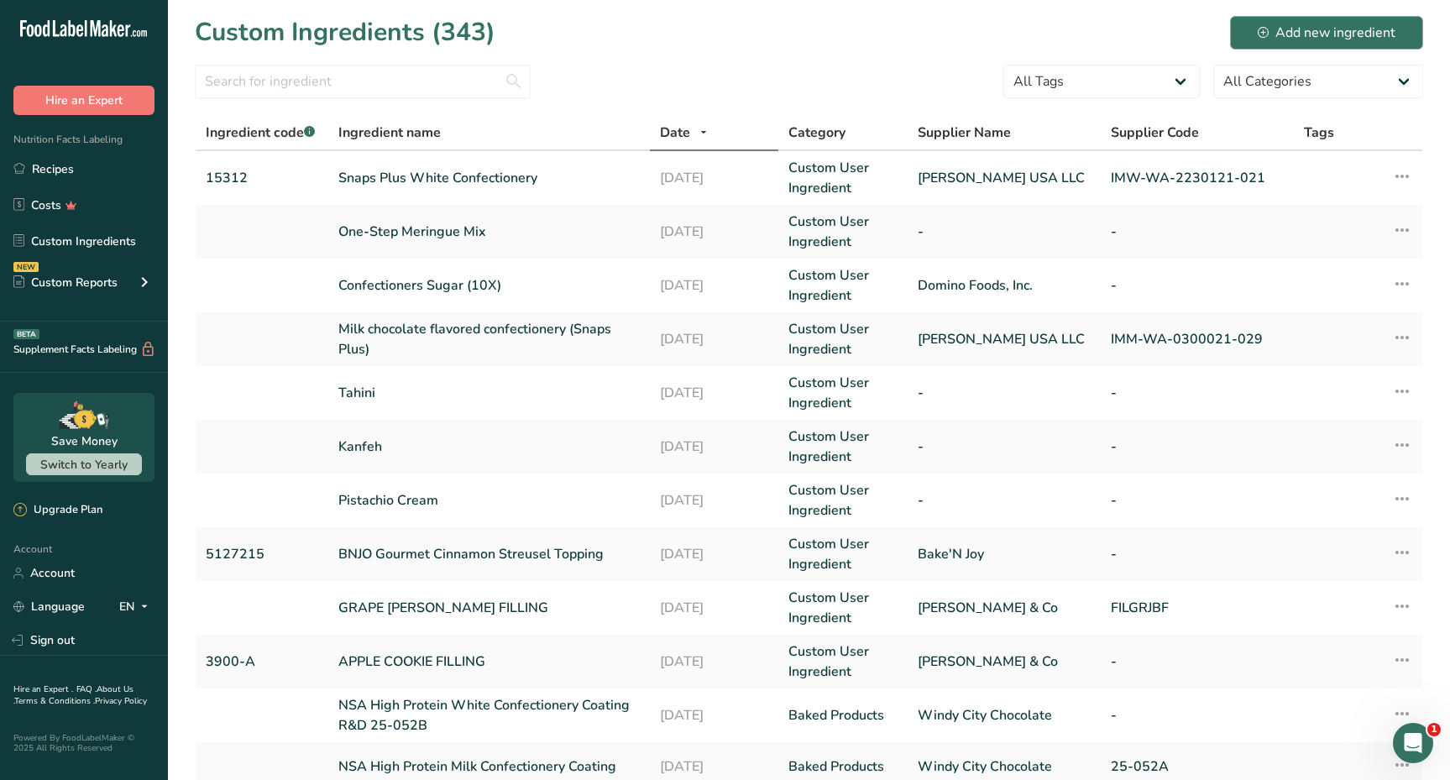
click at [1296, 24] on div "Add new ingredient" at bounding box center [1326, 33] width 138 height 20
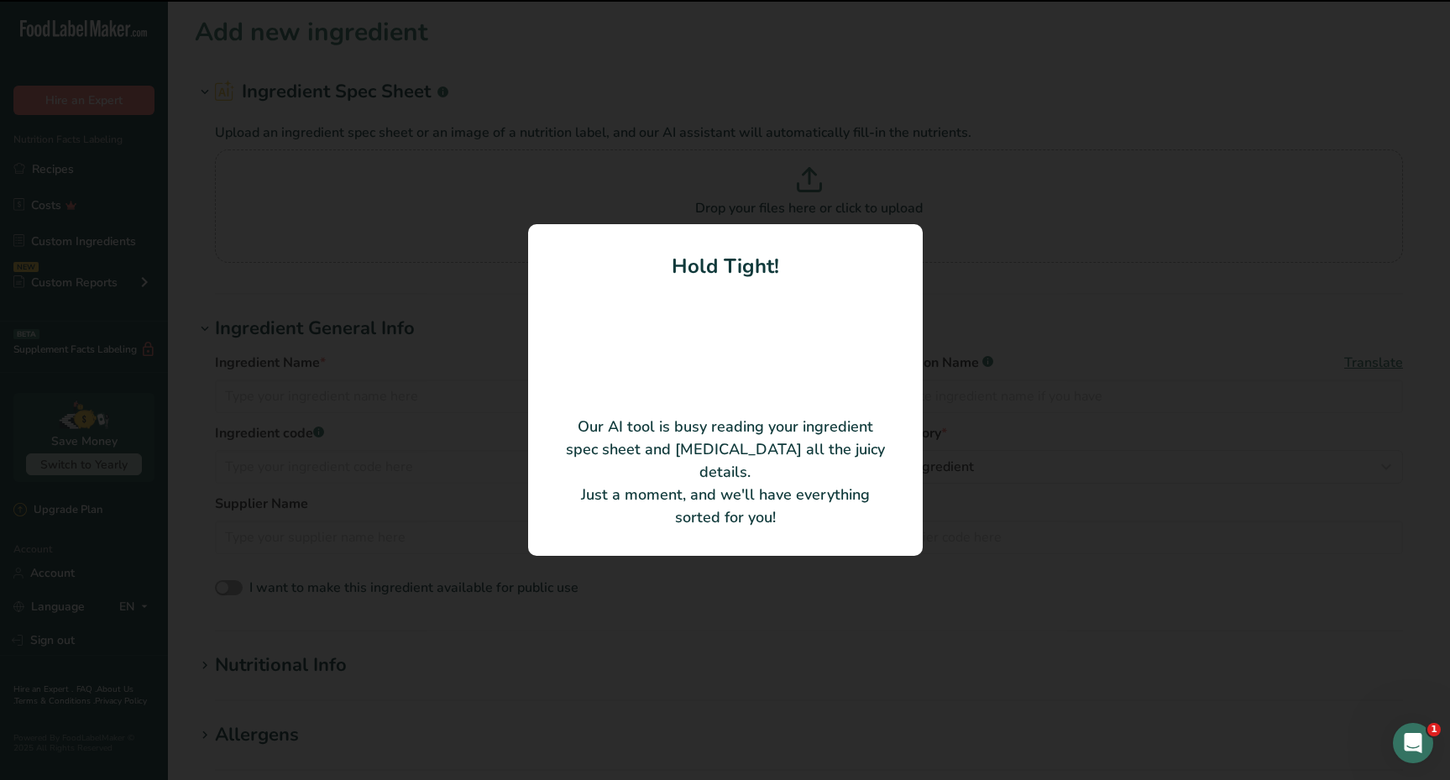
type input "Blueberry Cookie Filling"
type input "I. Rice & Company, Inc."
type input "4369-C"
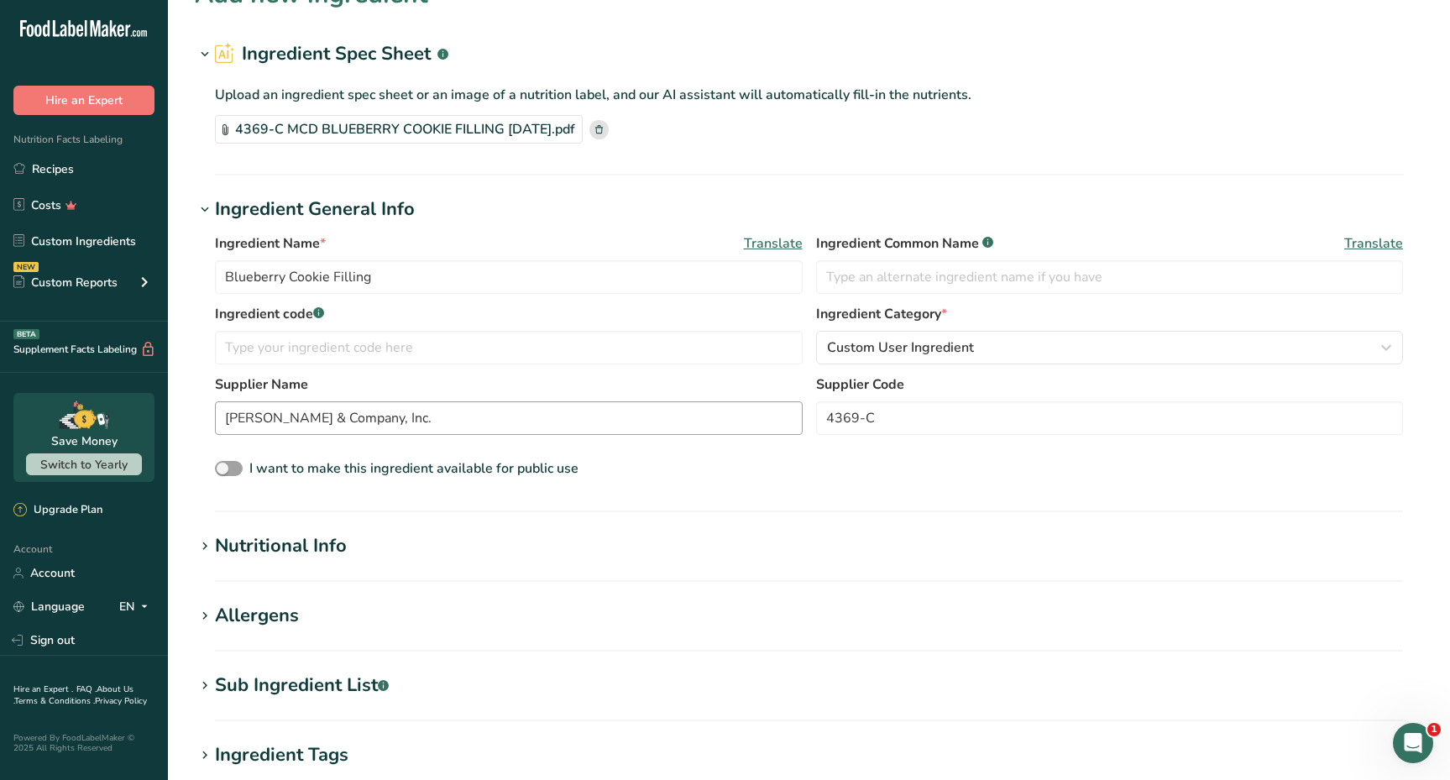
scroll to position [47, 0]
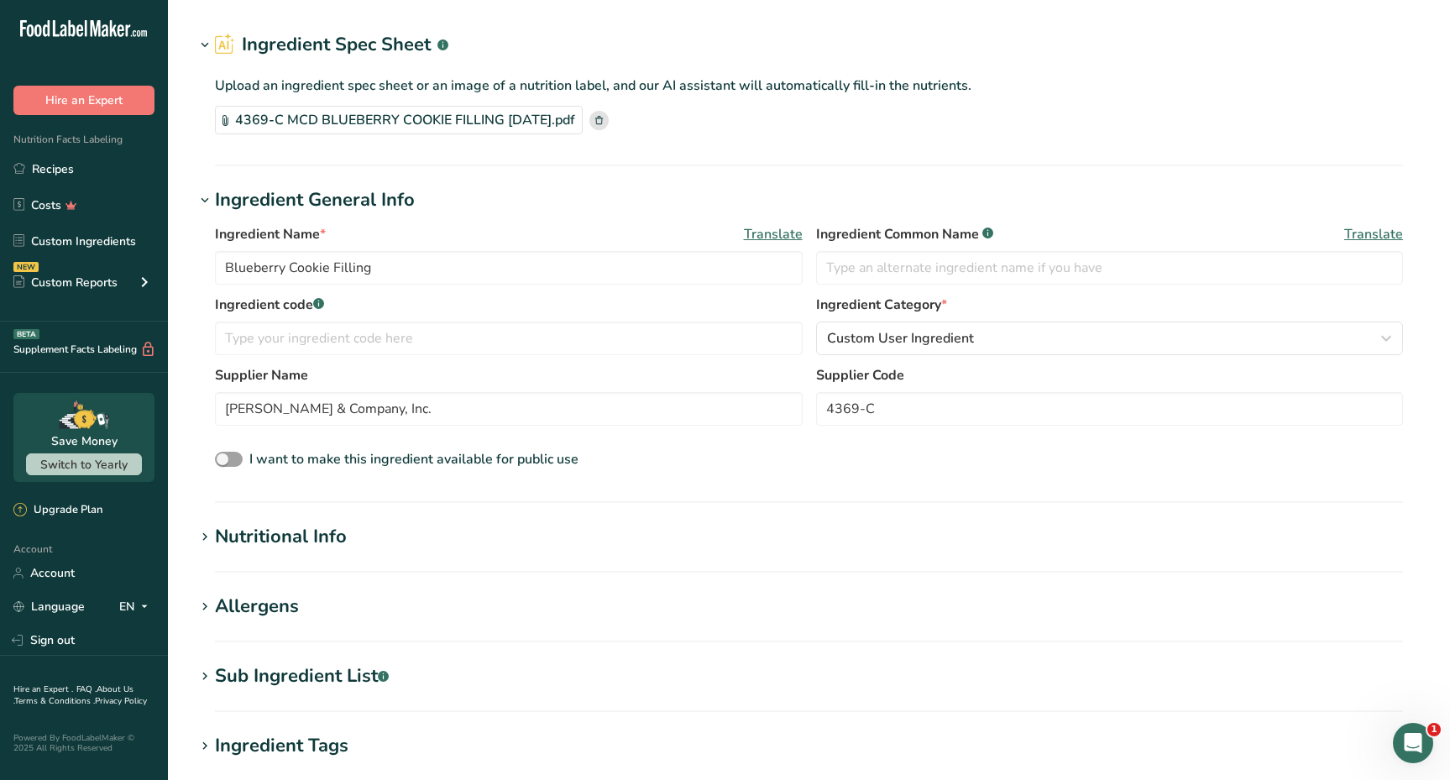
click at [214, 536] on span at bounding box center [205, 537] width 20 height 20
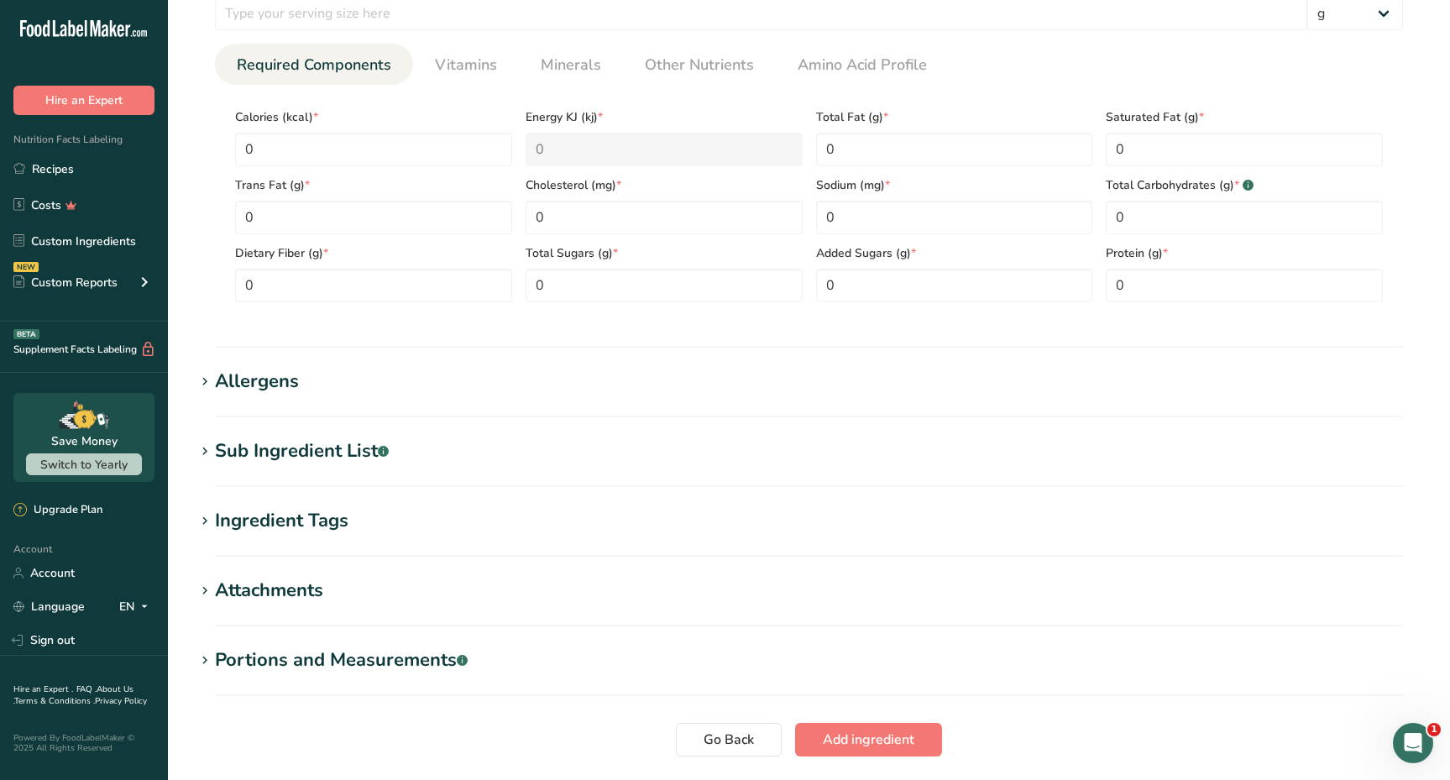
scroll to position [687, 0]
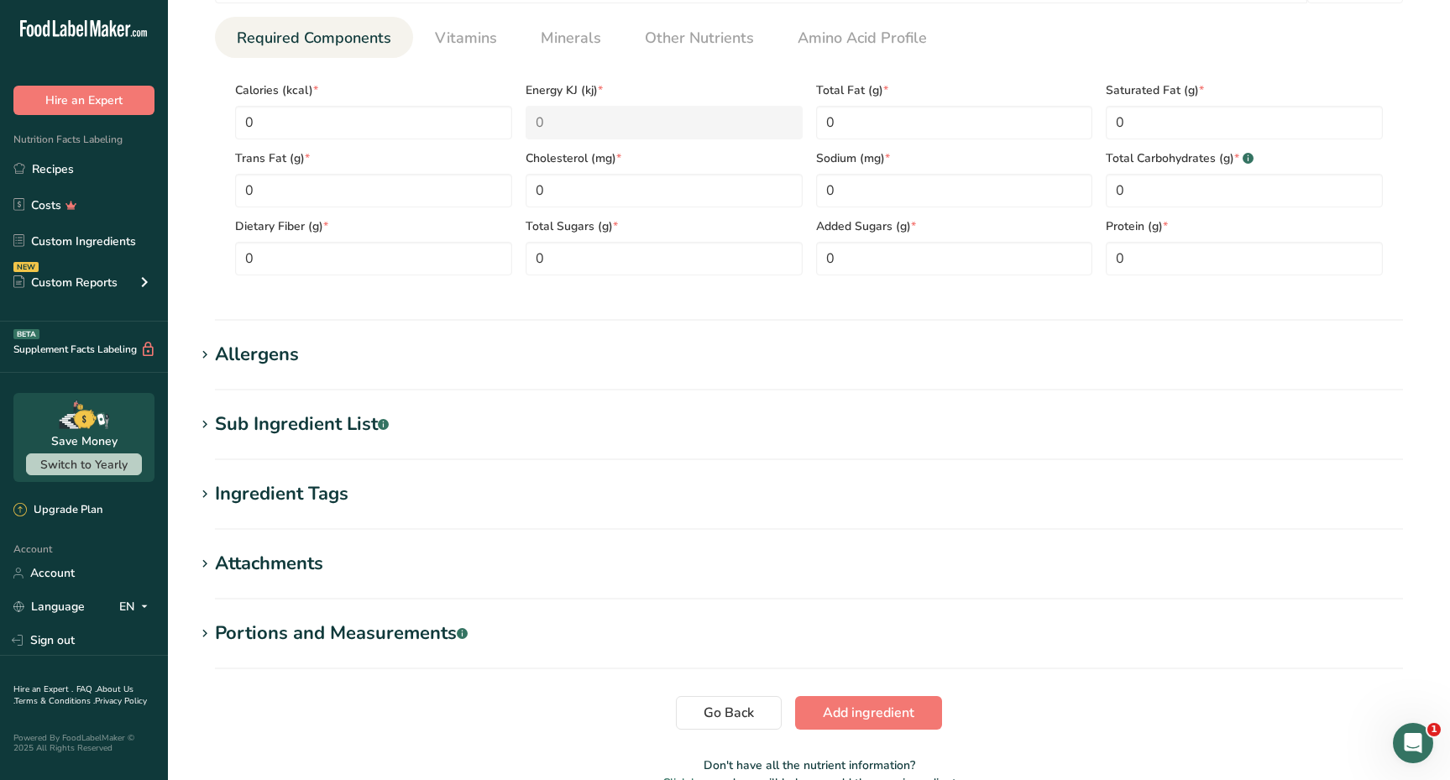
click at [210, 428] on icon at bounding box center [204, 425] width 15 height 24
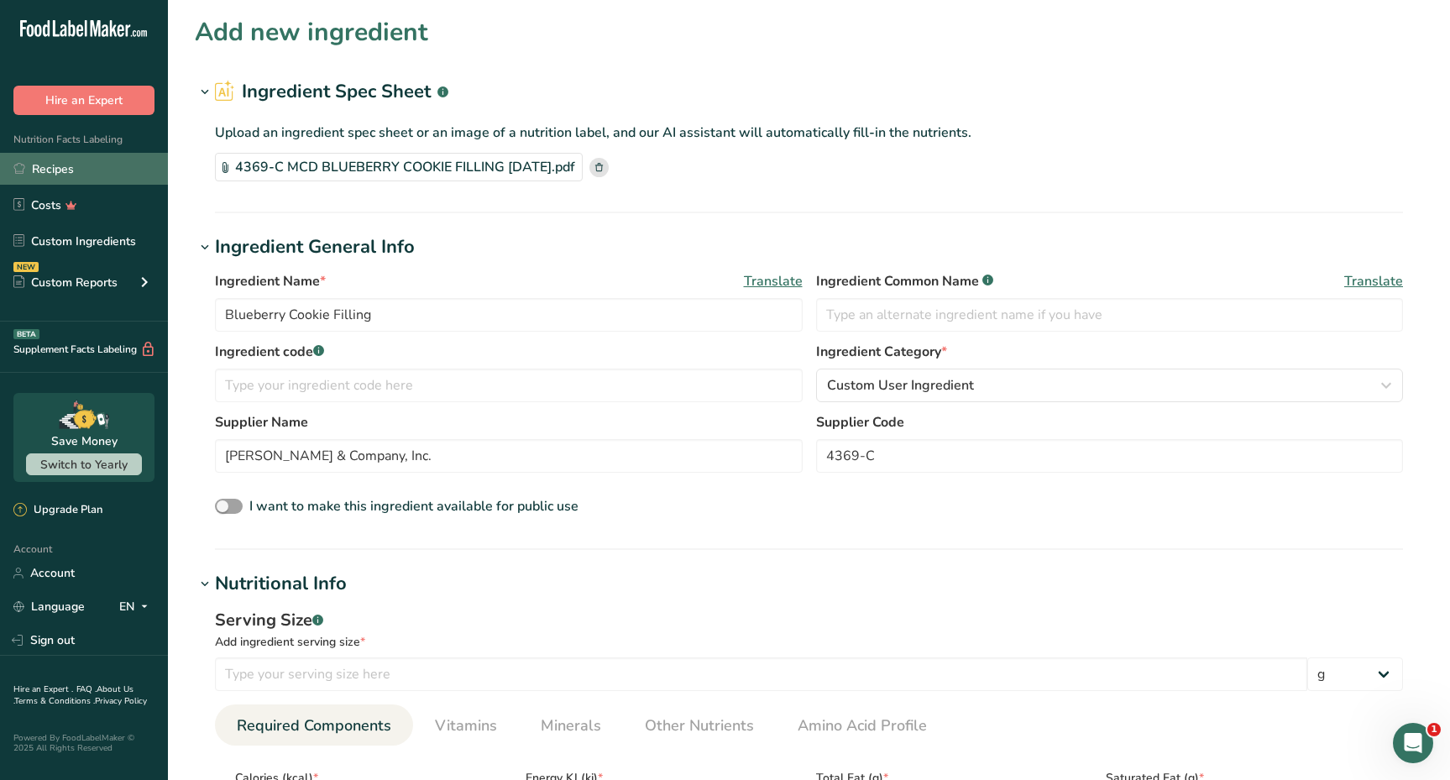
click at [74, 170] on link "Recipes" at bounding box center [84, 169] width 168 height 32
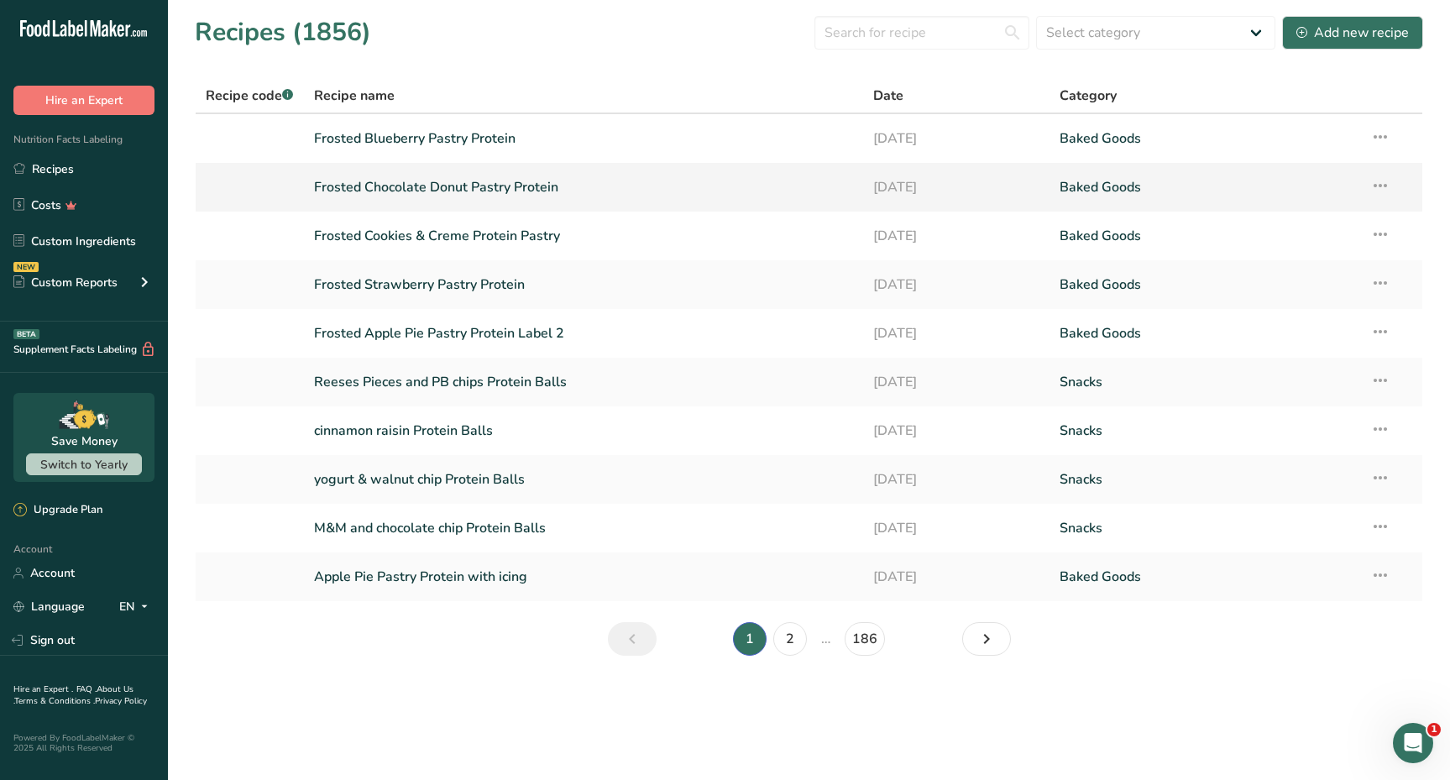
click at [346, 178] on link "Frosted Chocolate Donut Pastry Protein" at bounding box center [583, 187] width 539 height 35
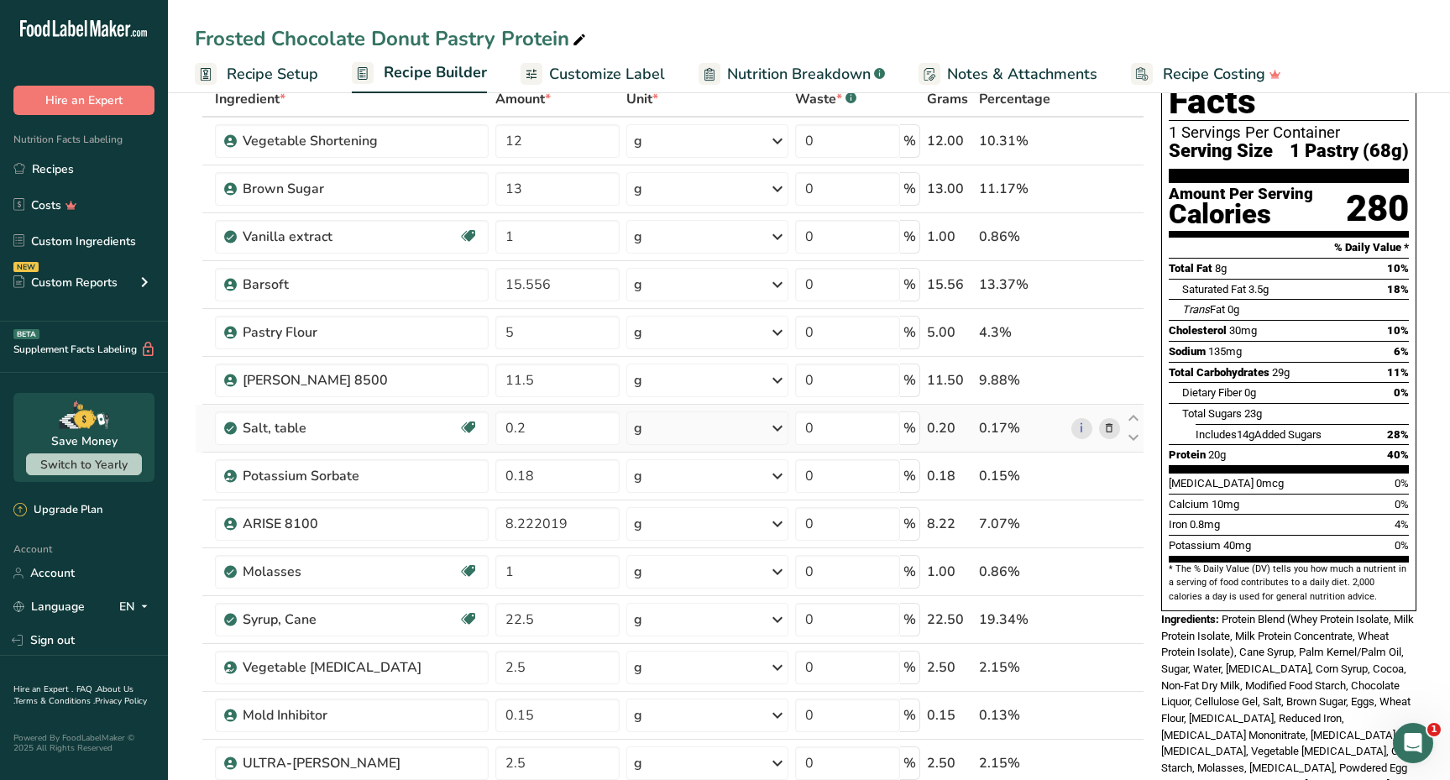
scroll to position [113, 0]
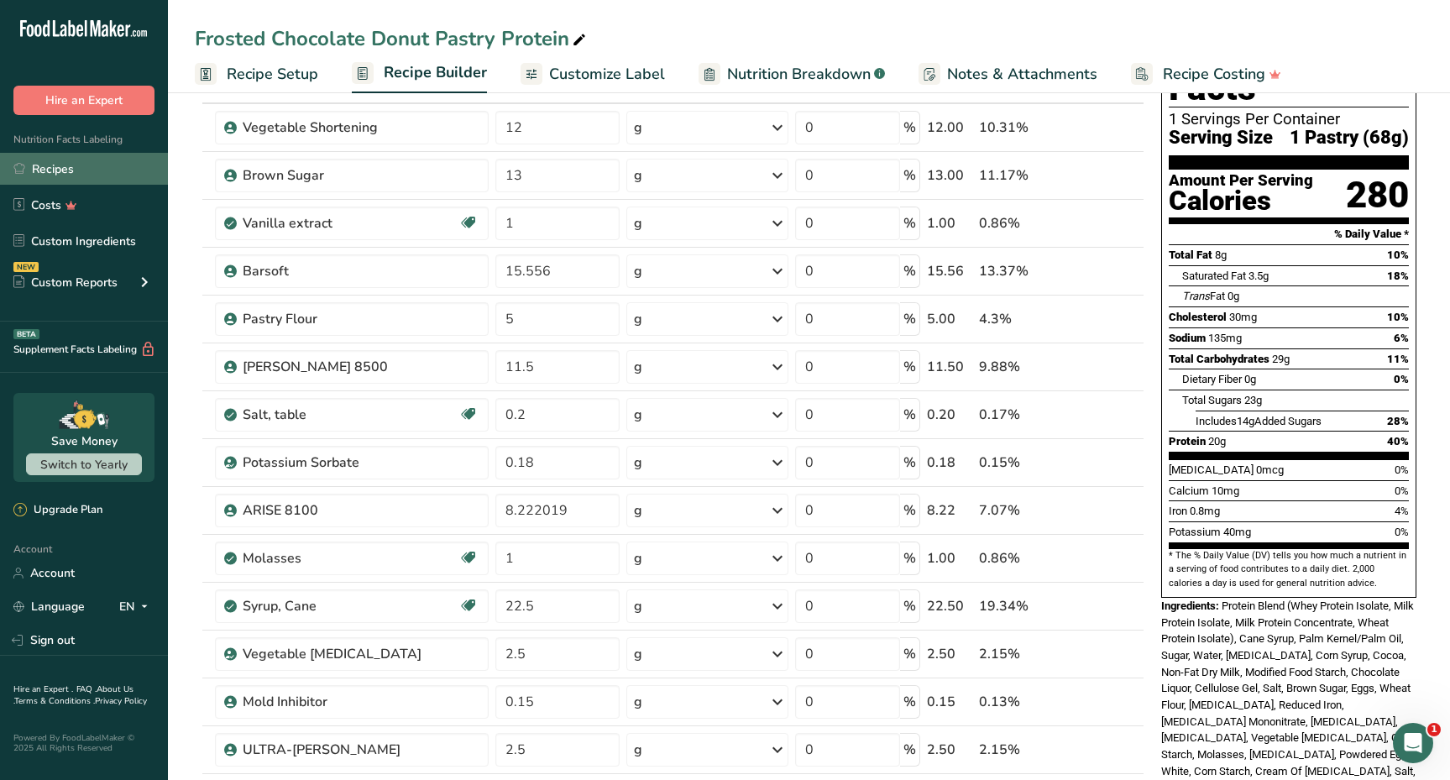
click at [81, 175] on link "Recipes" at bounding box center [84, 169] width 168 height 32
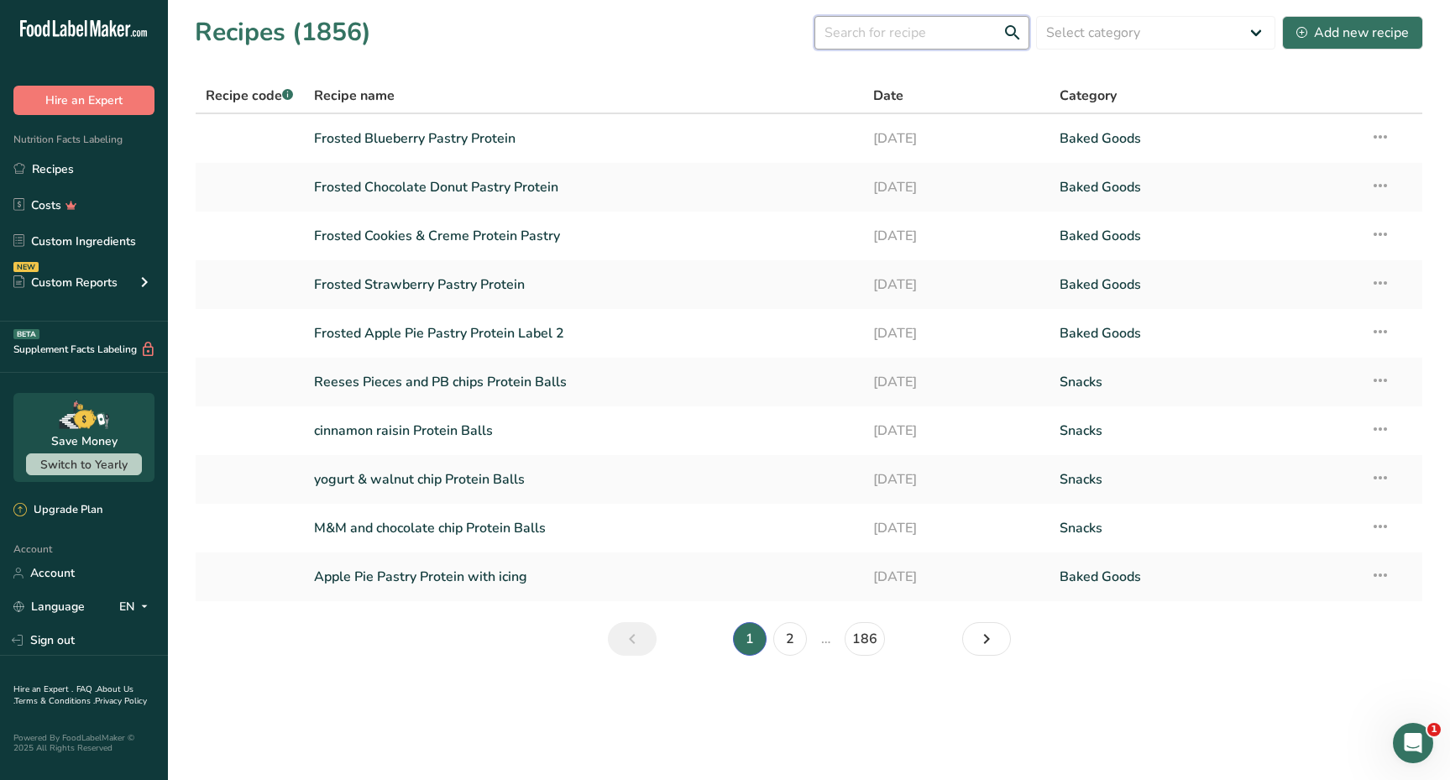
click at [912, 35] on input "text" at bounding box center [921, 33] width 215 height 34
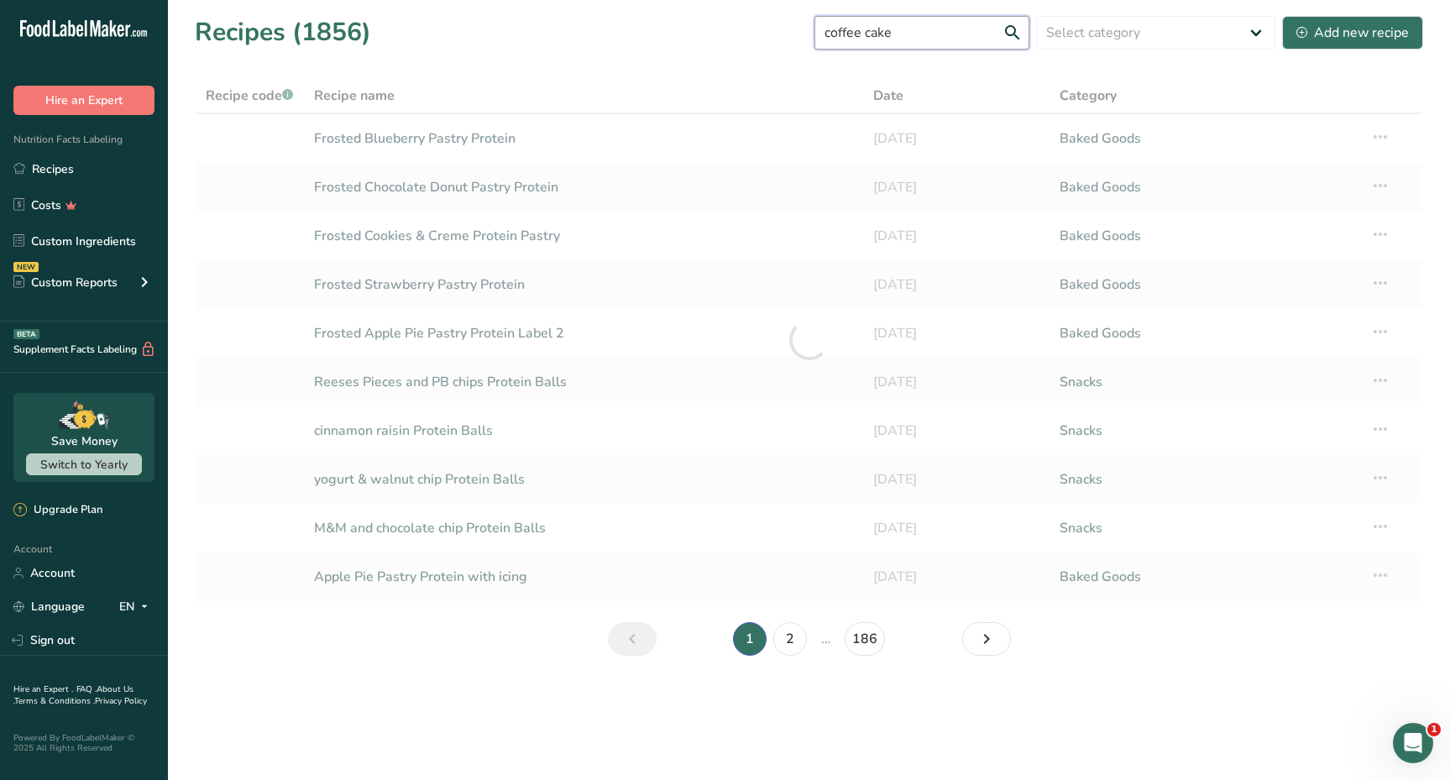
type input "coffee cake"
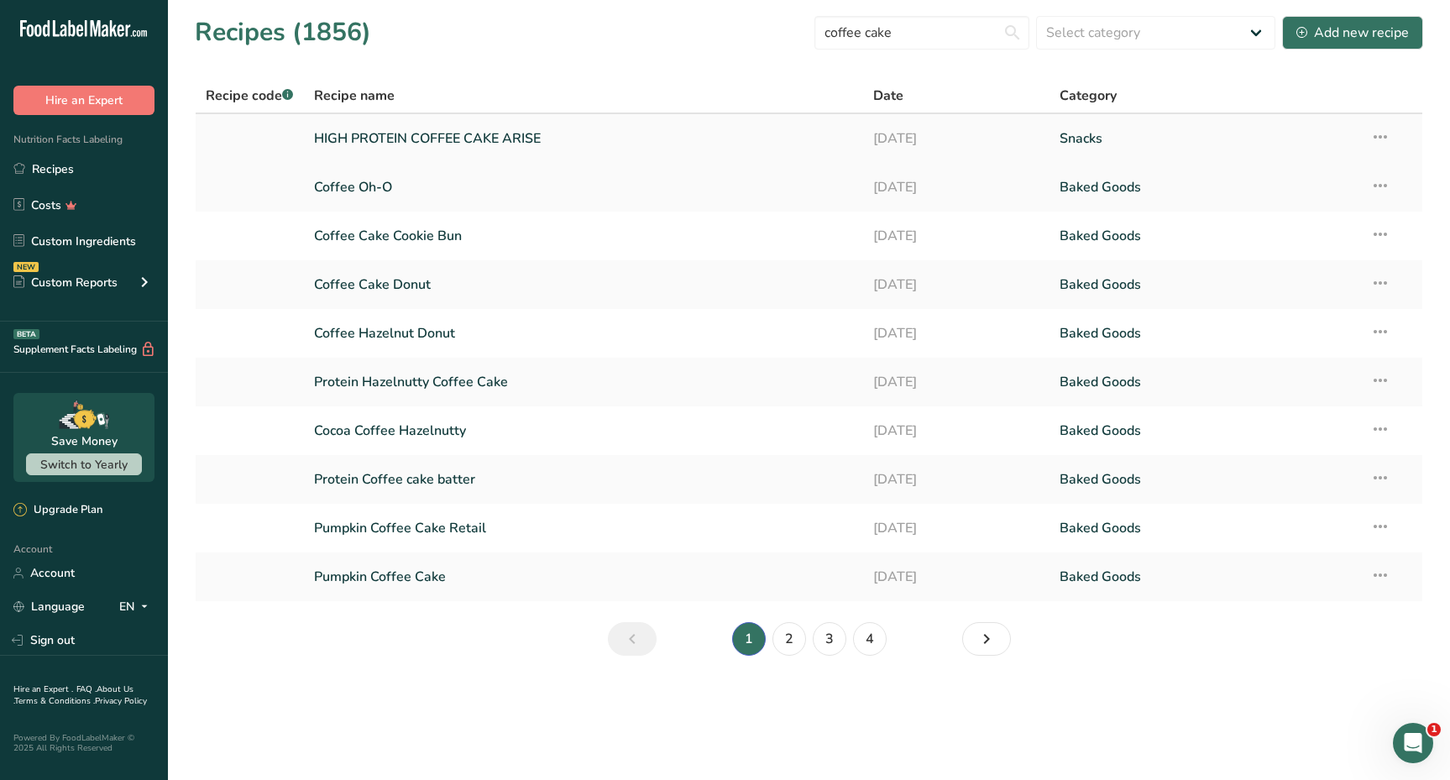
click at [488, 139] on link "HIGH PROTEIN COFFEE CAKE ARISE" at bounding box center [583, 138] width 539 height 35
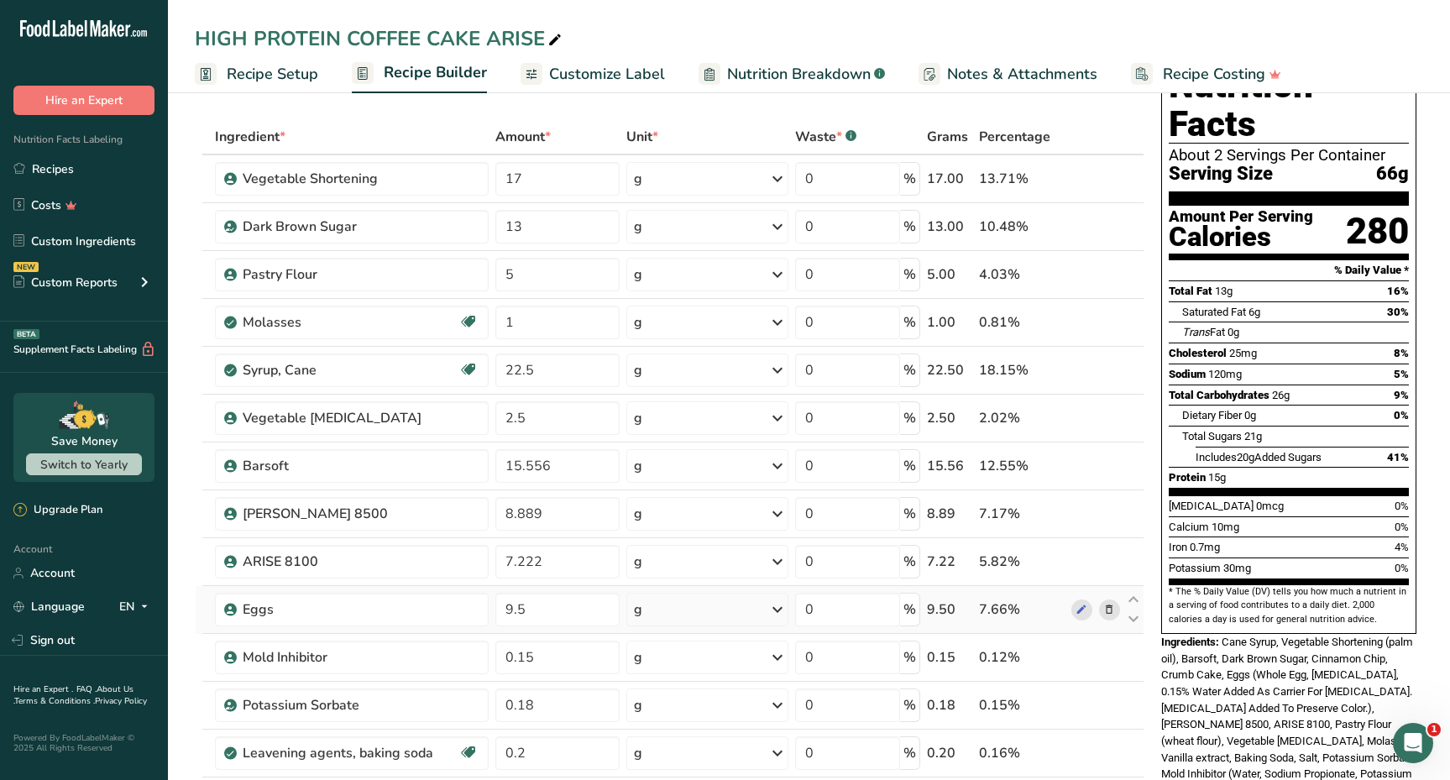
scroll to position [64, 0]
